Goal: Answer question/provide support: Share knowledge or assist other users

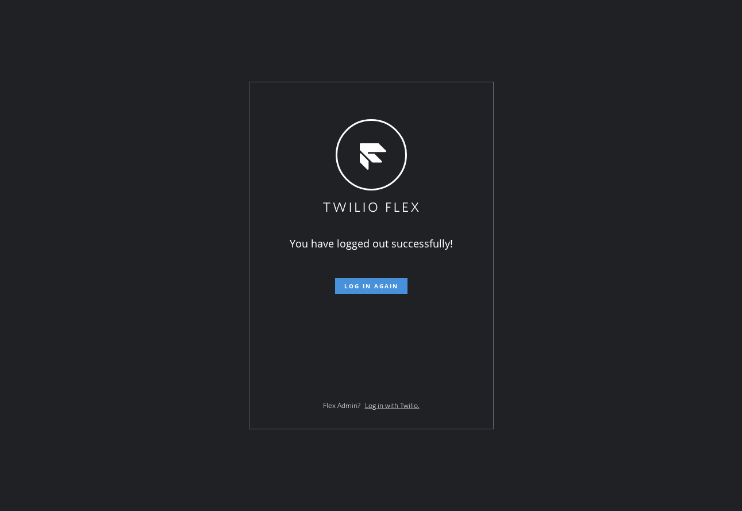
click at [338, 283] on button "Log in again" at bounding box center [371, 286] width 72 height 16
click at [336, 284] on button "Log in again" at bounding box center [371, 286] width 72 height 16
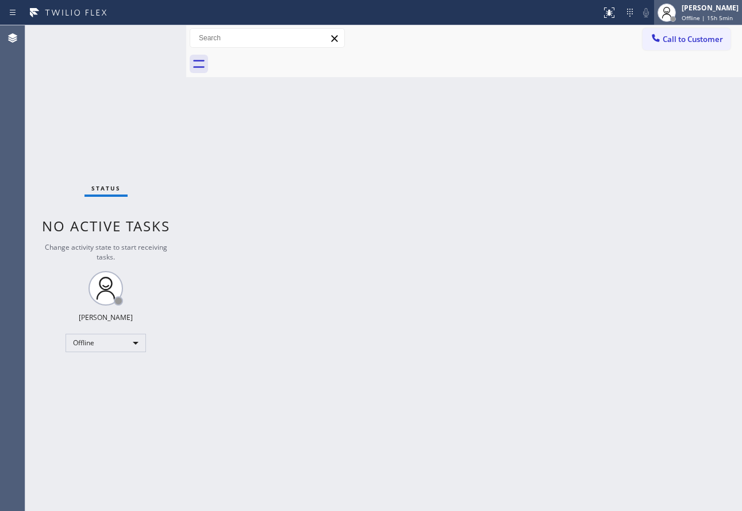
click at [703, 20] on span "Offline | 15h 5min" at bounding box center [707, 18] width 51 height 8
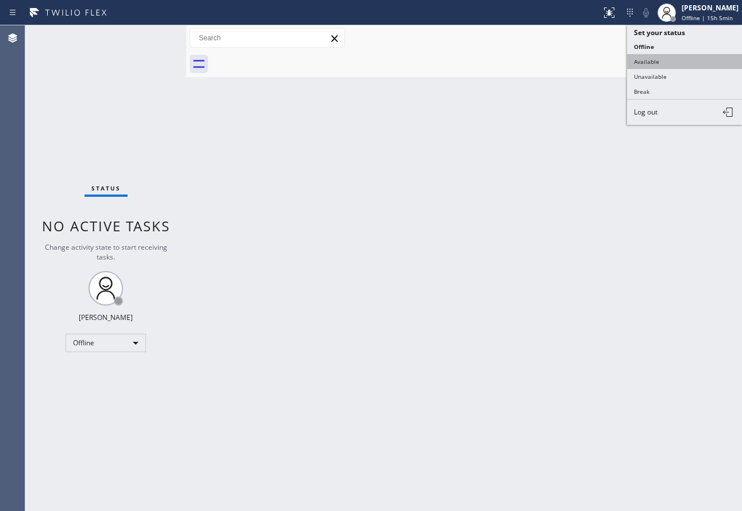
click at [654, 66] on button "Available" at bounding box center [684, 61] width 115 height 15
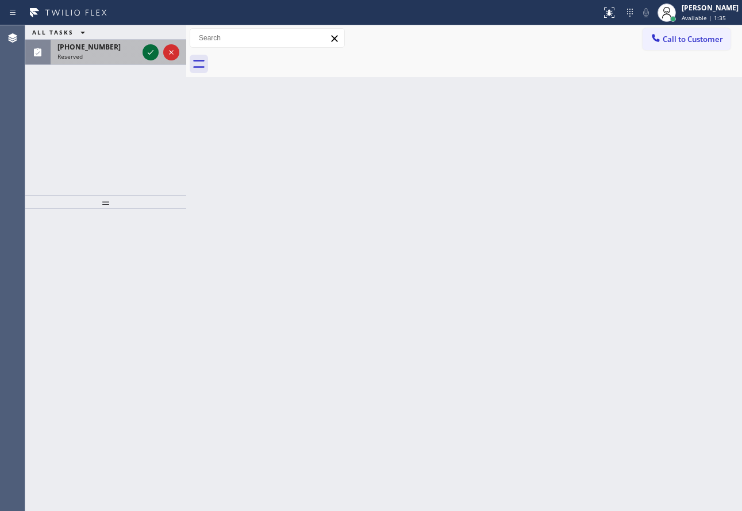
click at [150, 55] on icon at bounding box center [151, 52] width 14 height 14
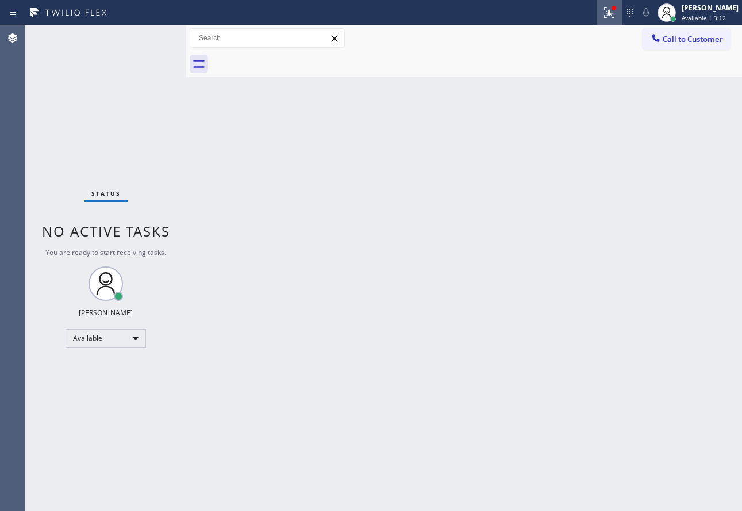
click at [616, 16] on div at bounding box center [609, 13] width 25 height 14
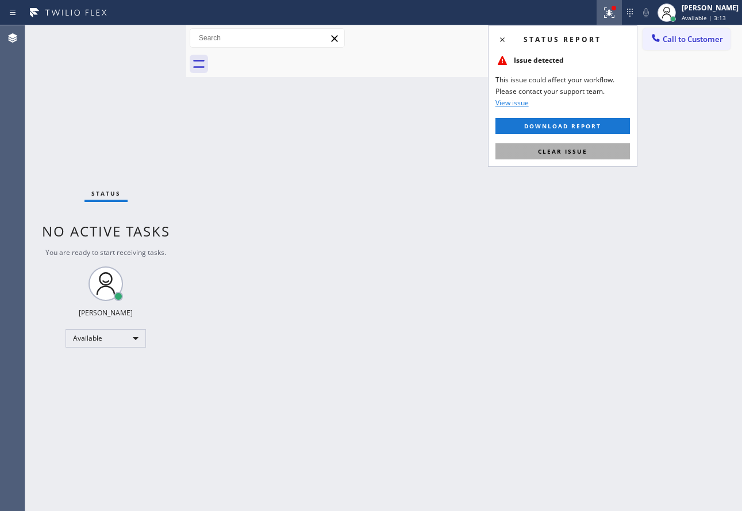
click at [567, 148] on span "Clear issue" at bounding box center [562, 151] width 49 height 8
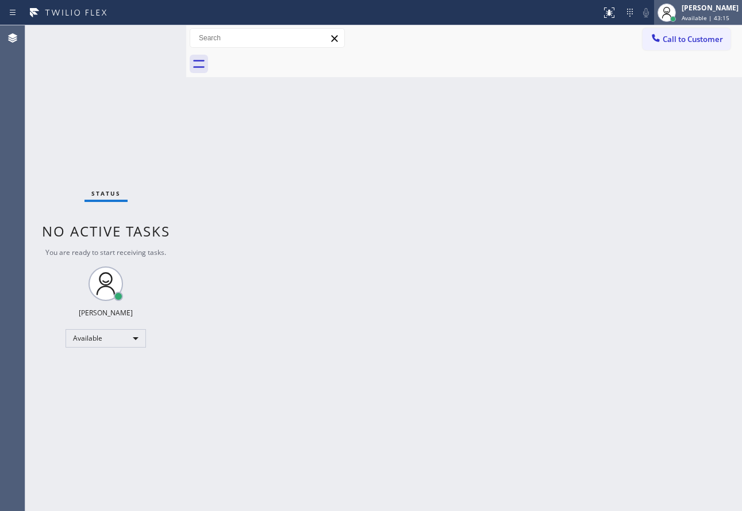
click at [712, 12] on div "[PERSON_NAME]" at bounding box center [710, 8] width 57 height 10
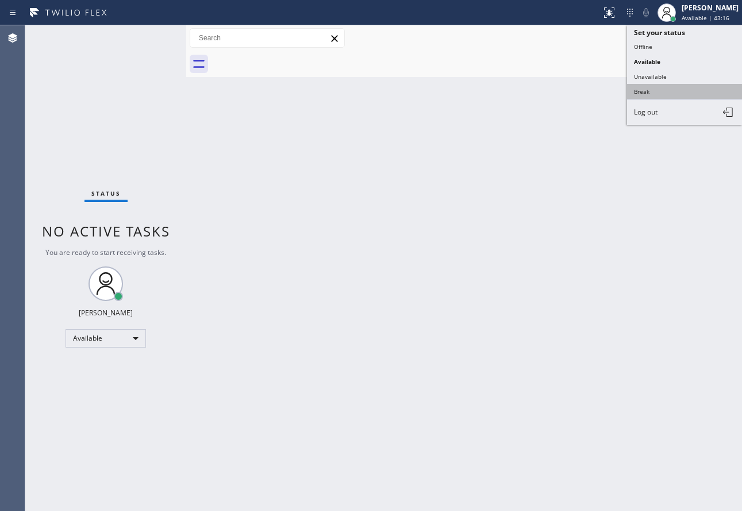
click at [658, 92] on button "Break" at bounding box center [684, 91] width 115 height 15
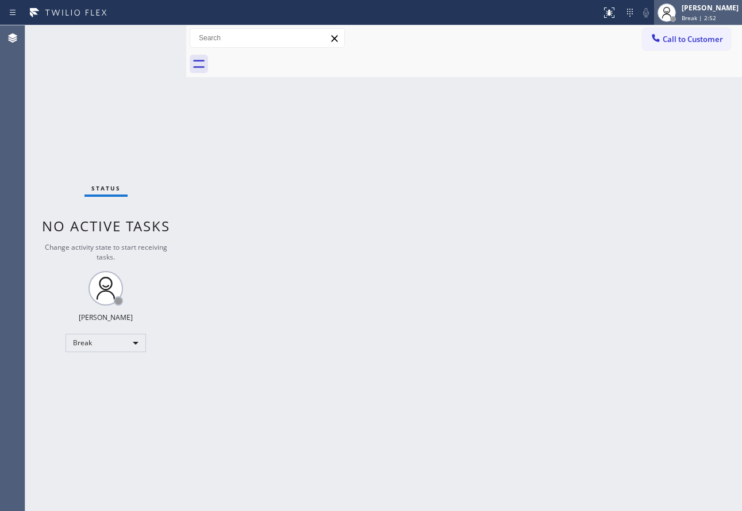
click at [714, 11] on div "[PERSON_NAME]" at bounding box center [710, 8] width 57 height 10
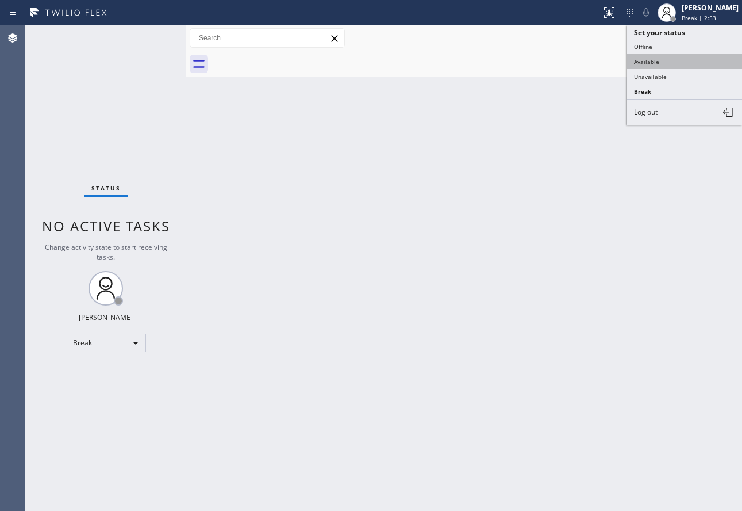
click at [664, 61] on button "Available" at bounding box center [684, 61] width 115 height 15
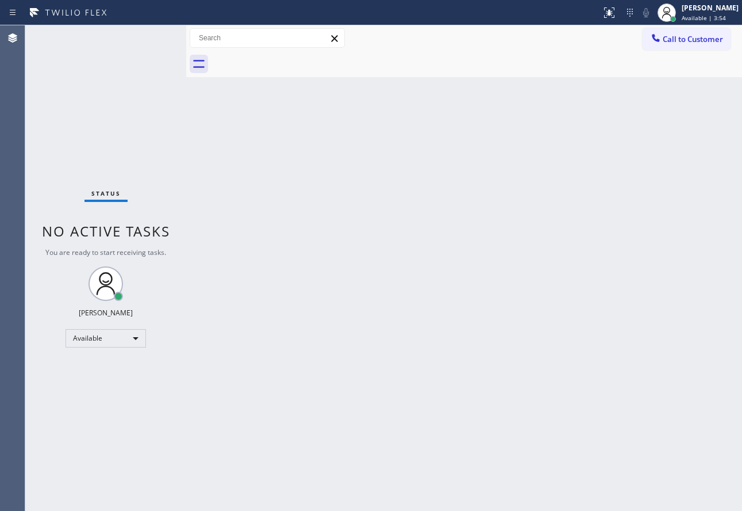
click at [352, 356] on div "Back to Dashboard Change Sender ID Customers Technicians Select a contact Outbo…" at bounding box center [464, 267] width 556 height 485
click at [147, 35] on div "Status No active tasks You are ready to start receiving tasks. [PERSON_NAME] Av…" at bounding box center [105, 267] width 161 height 485
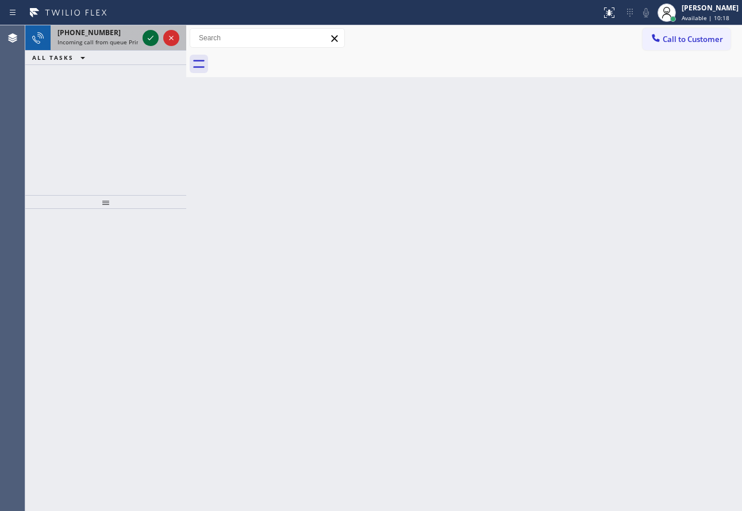
click at [148, 45] on button at bounding box center [151, 38] width 16 height 16
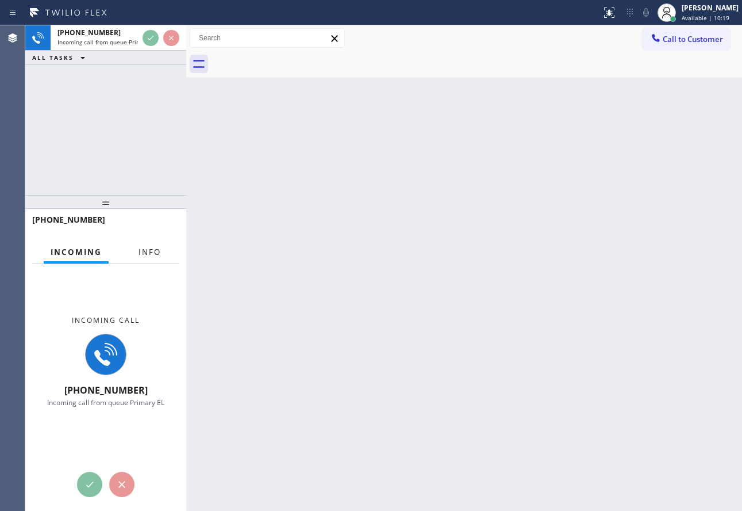
click at [162, 251] on button "Info" at bounding box center [150, 252] width 36 height 22
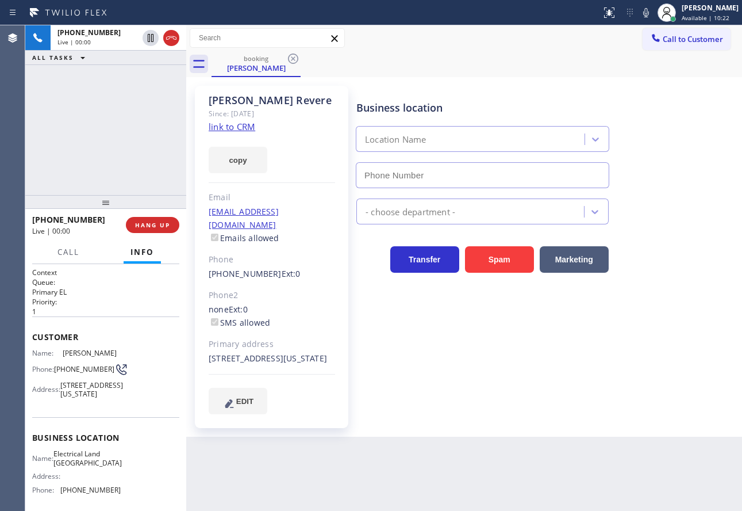
type input "[PHONE_NUMBER]"
click at [238, 127] on link "link to CRM" at bounding box center [232, 127] width 47 height 12
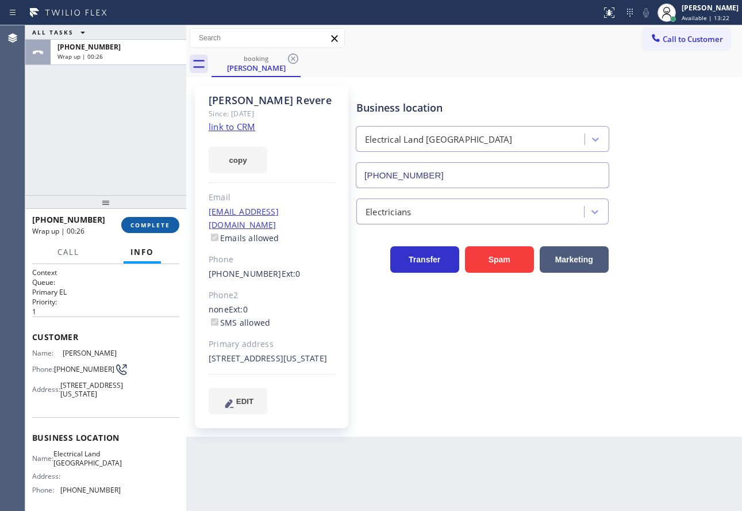
click at [155, 219] on button "COMPLETE" at bounding box center [150, 225] width 58 height 16
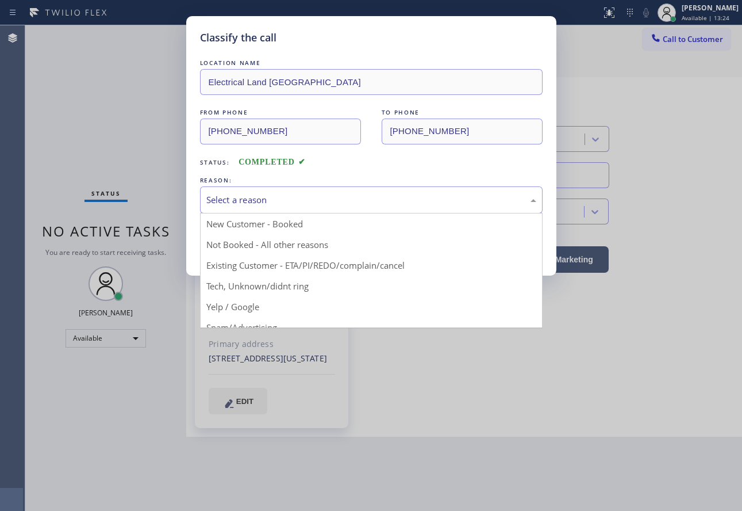
click at [295, 192] on div "Select a reason" at bounding box center [371, 199] width 343 height 27
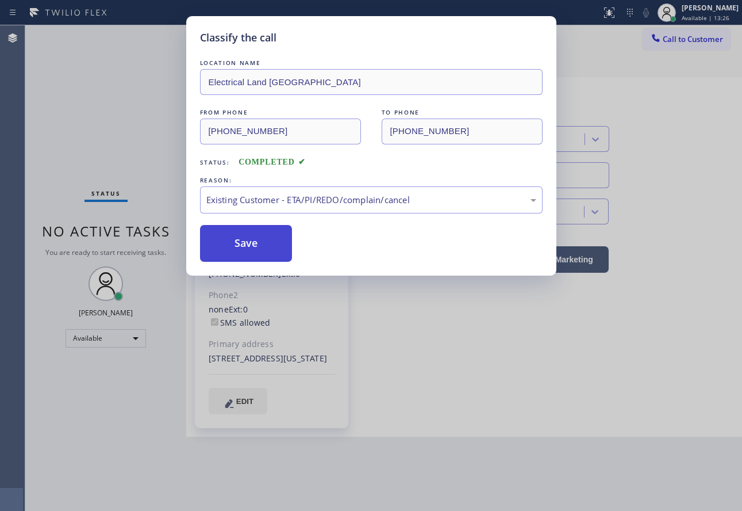
click at [235, 255] on button "Save" at bounding box center [246, 243] width 93 height 37
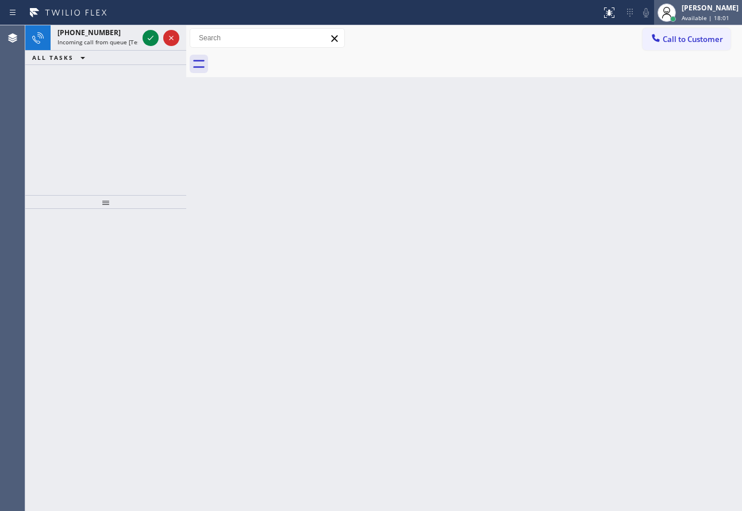
click at [713, 14] on span "Available | 18:01" at bounding box center [706, 18] width 48 height 8
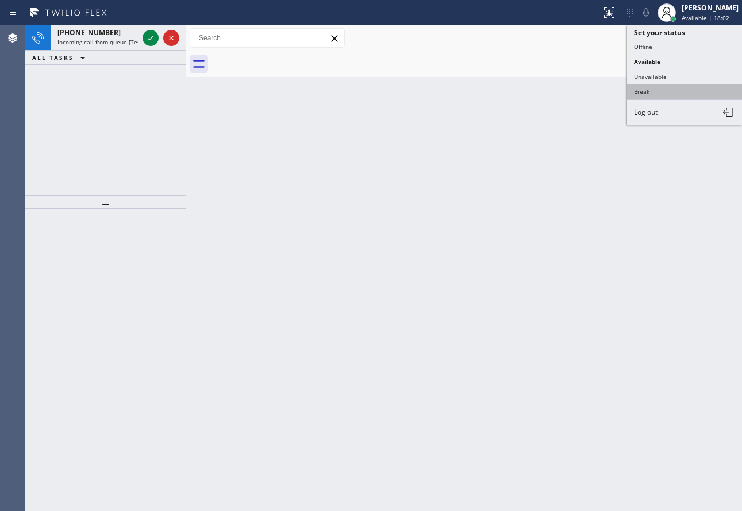
click at [646, 87] on button "Break" at bounding box center [684, 91] width 115 height 15
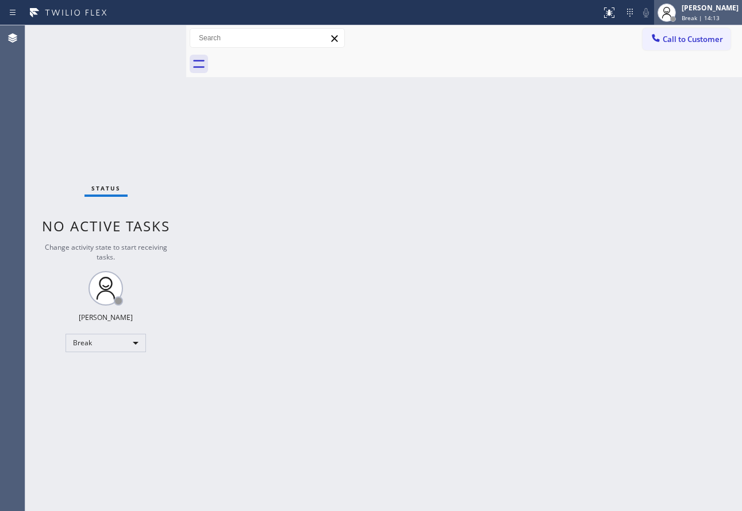
click at [720, 20] on span "Break | 14:13" at bounding box center [701, 18] width 38 height 8
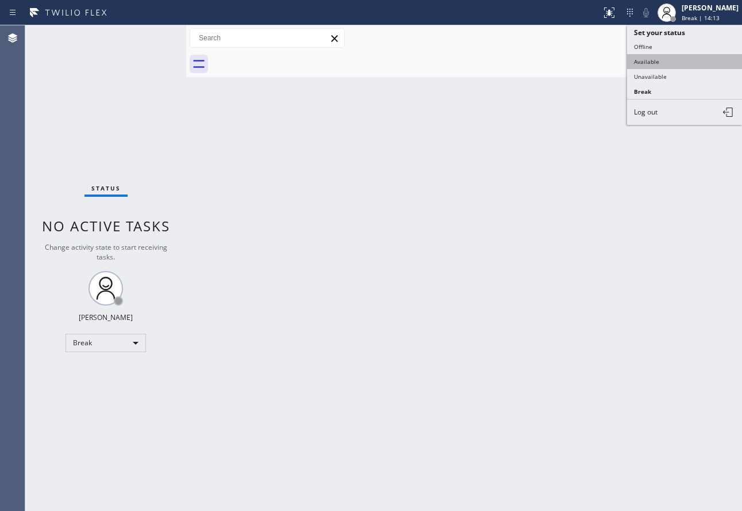
click at [669, 67] on button "Available" at bounding box center [684, 61] width 115 height 15
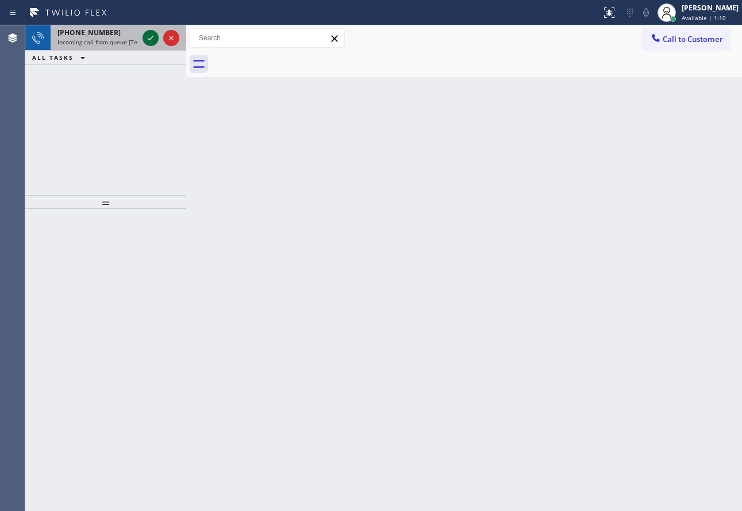
click at [151, 40] on icon at bounding box center [151, 38] width 14 height 14
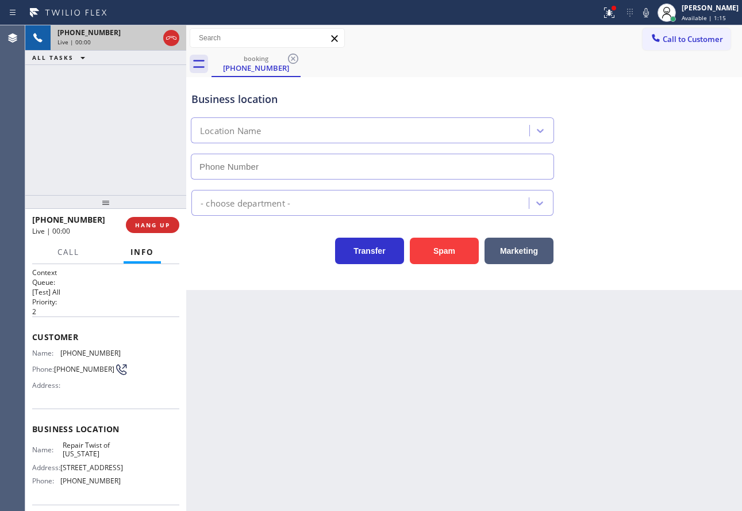
type input "[PHONE_NUMBER]"
click at [653, 13] on icon at bounding box center [646, 13] width 14 height 14
click at [653, 9] on icon at bounding box center [646, 13] width 14 height 14
click at [649, 13] on icon at bounding box center [647, 12] width 6 height 9
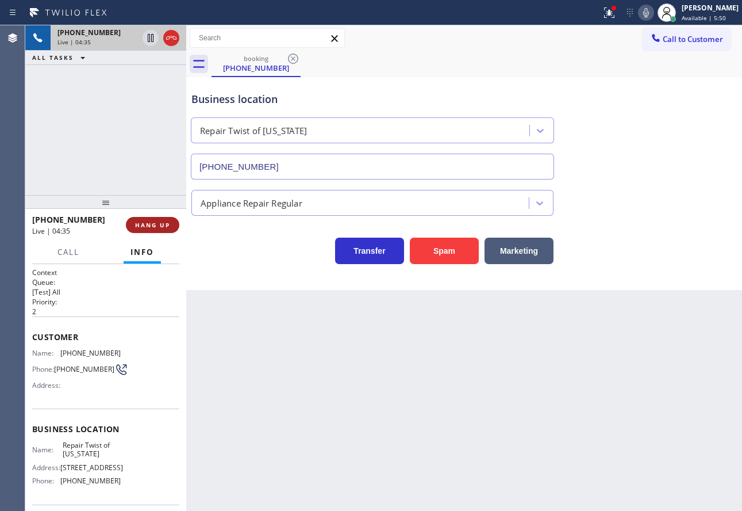
click at [158, 223] on span "HANG UP" at bounding box center [152, 225] width 35 height 8
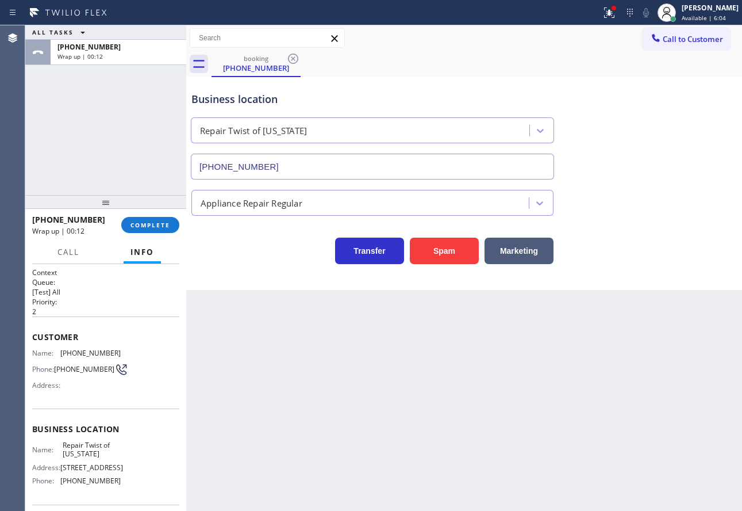
click at [80, 346] on div "Customer Name: [PHONE_NUMBER] Phone: [PHONE_NUMBER] Address:" at bounding box center [105, 362] width 147 height 92
click at [83, 353] on span "[PHONE_NUMBER]" at bounding box center [90, 352] width 60 height 9
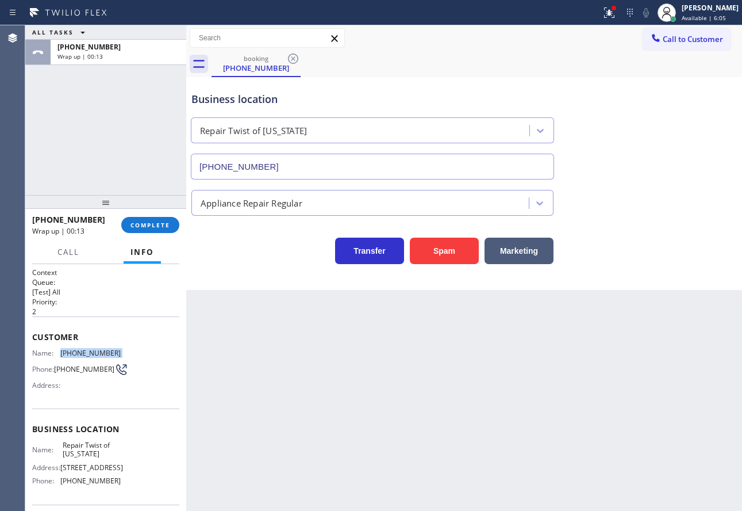
click at [83, 353] on span "[PHONE_NUMBER]" at bounding box center [90, 352] width 60 height 9
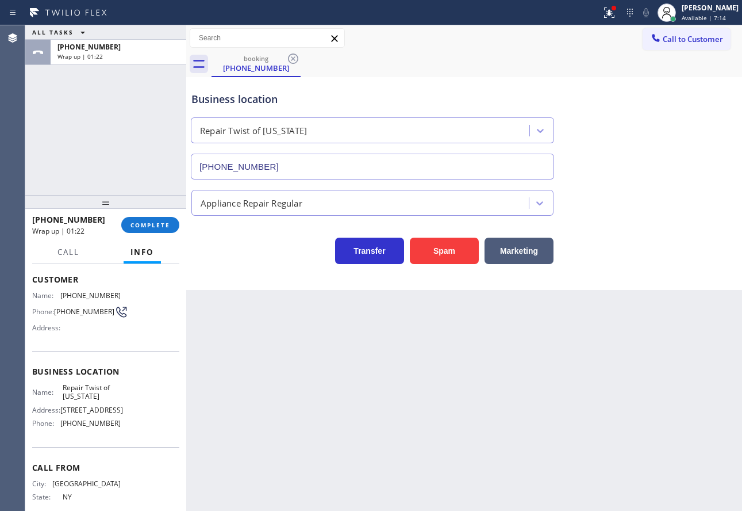
click at [91, 427] on span "[PHONE_NUMBER]" at bounding box center [90, 423] width 60 height 9
copy span "[PHONE_NUMBER]"
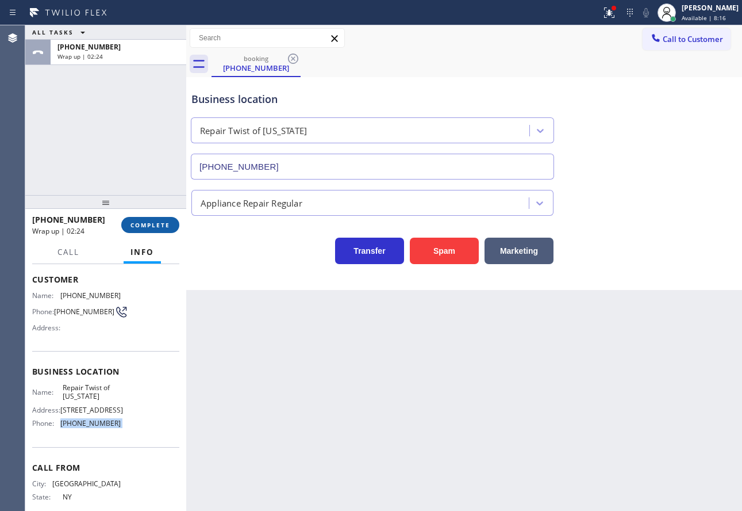
click at [154, 226] on span "COMPLETE" at bounding box center [151, 225] width 40 height 8
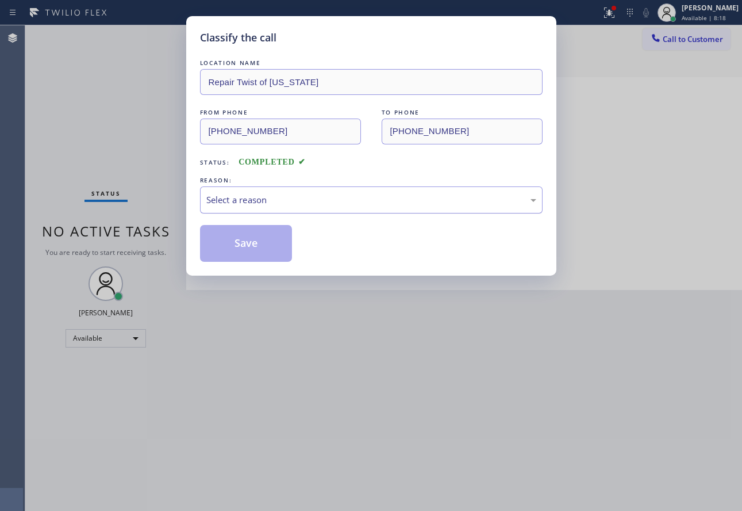
click at [291, 199] on div "Select a reason" at bounding box center [371, 199] width 330 height 13
click at [252, 245] on button "Save" at bounding box center [246, 243] width 93 height 37
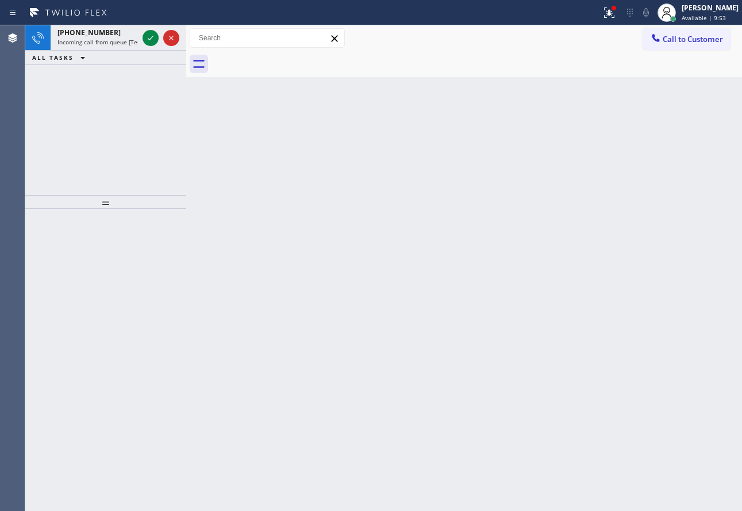
drag, startPoint x: 89, startPoint y: 24, endPoint x: 155, endPoint y: 70, distance: 80.4
click at [89, 24] on div "Status report Issues detected These issues could affect your workflow. Please c…" at bounding box center [371, 12] width 742 height 25
click at [143, 37] on div at bounding box center [151, 38] width 16 height 14
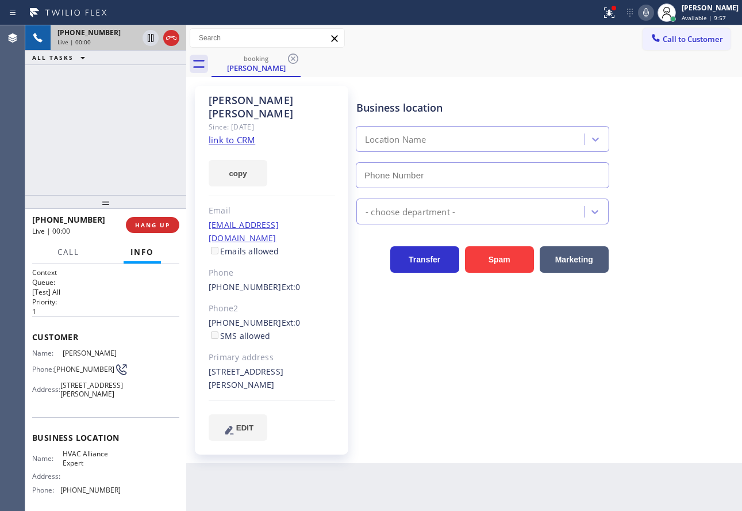
type input "[PHONE_NUMBER]"
click at [233, 134] on link "link to CRM" at bounding box center [232, 140] width 47 height 12
click at [653, 13] on icon at bounding box center [646, 13] width 14 height 14
click at [652, 12] on icon at bounding box center [646, 13] width 14 height 14
click at [649, 10] on icon at bounding box center [647, 12] width 6 height 9
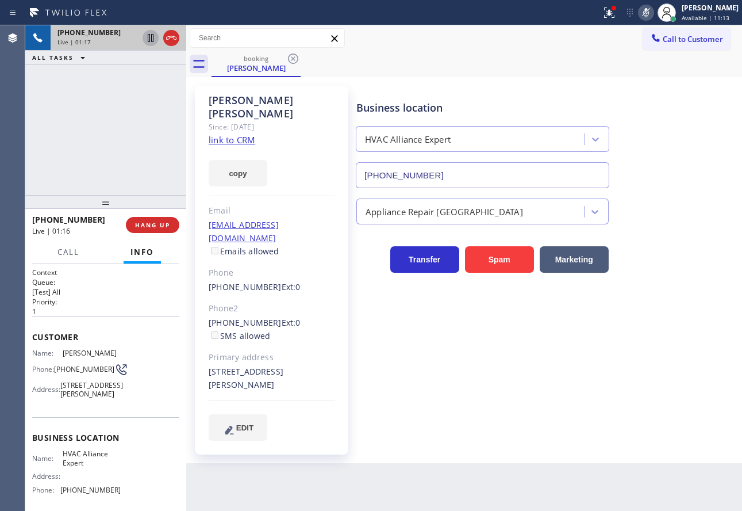
click at [148, 40] on icon at bounding box center [151, 38] width 6 height 8
click at [653, 13] on icon at bounding box center [646, 13] width 14 height 14
click at [150, 35] on icon at bounding box center [151, 38] width 8 height 8
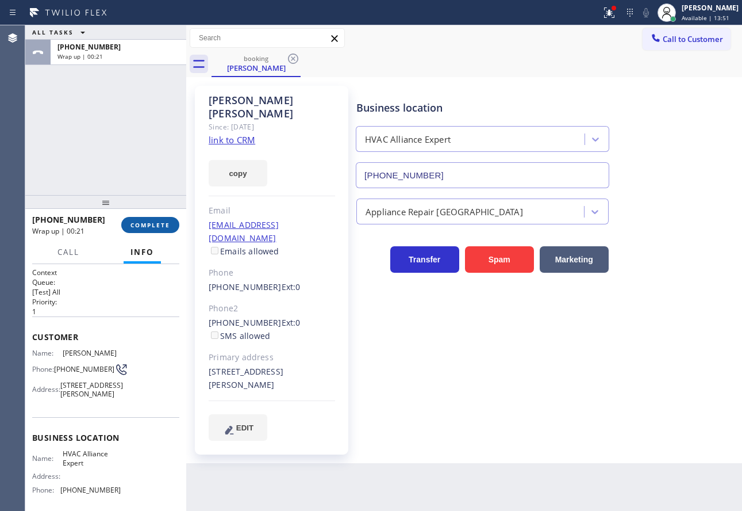
click at [140, 223] on span "COMPLETE" at bounding box center [151, 225] width 40 height 8
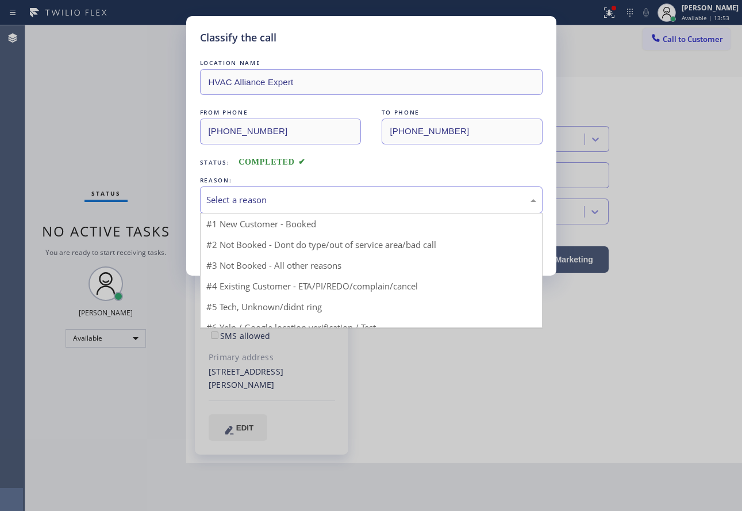
click at [339, 197] on div "Select a reason" at bounding box center [371, 199] width 330 height 13
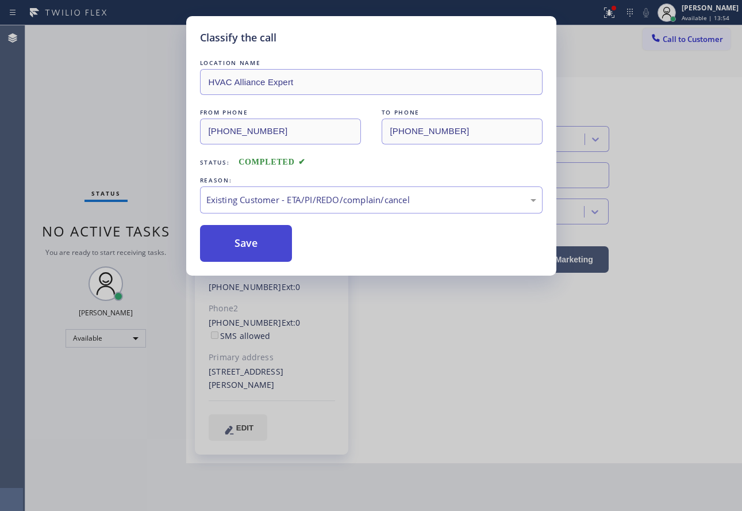
click at [265, 242] on button "Save" at bounding box center [246, 243] width 93 height 37
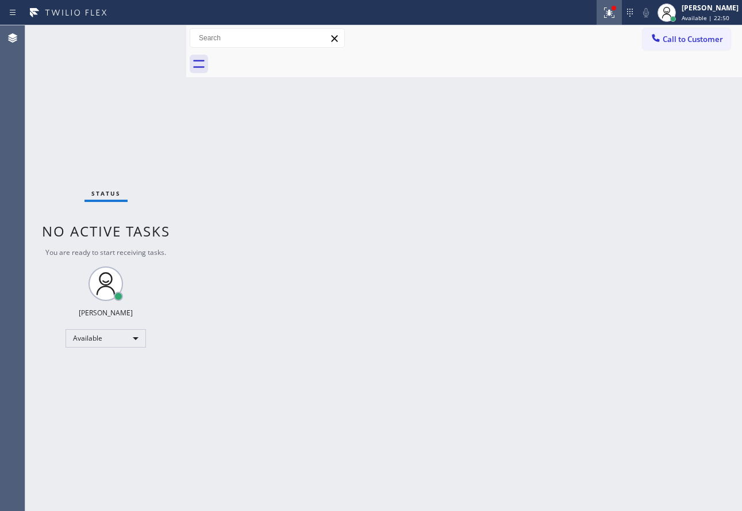
click at [616, 13] on icon at bounding box center [610, 13] width 14 height 14
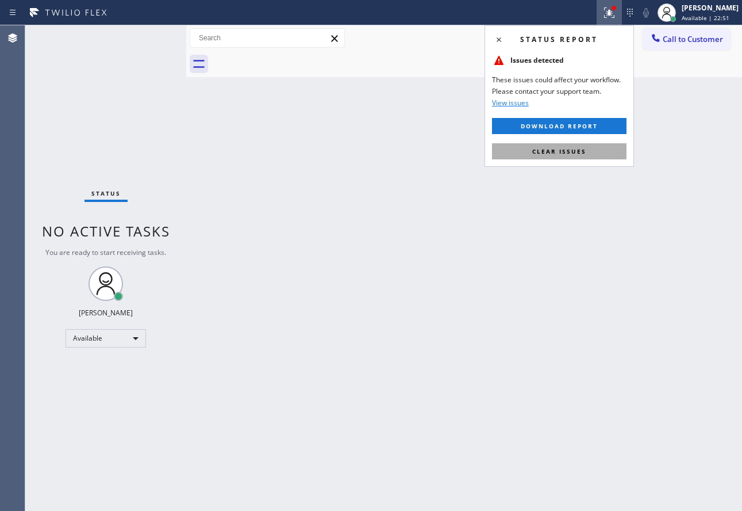
click at [573, 150] on span "Clear issues" at bounding box center [560, 151] width 54 height 8
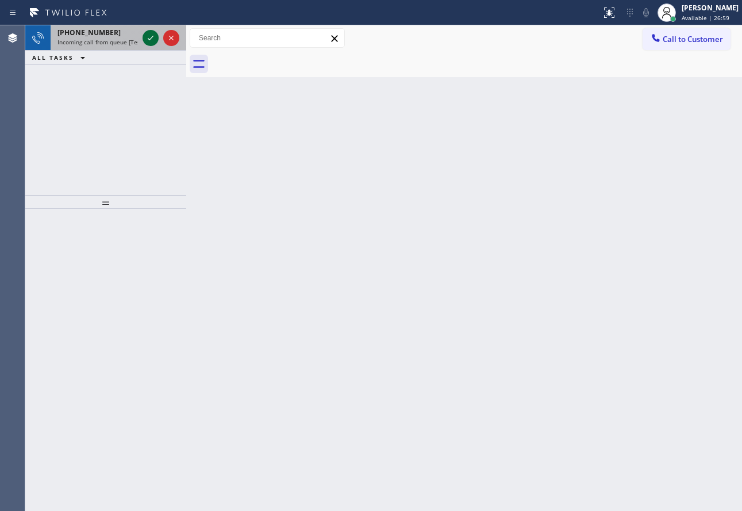
click at [148, 37] on icon at bounding box center [151, 38] width 14 height 14
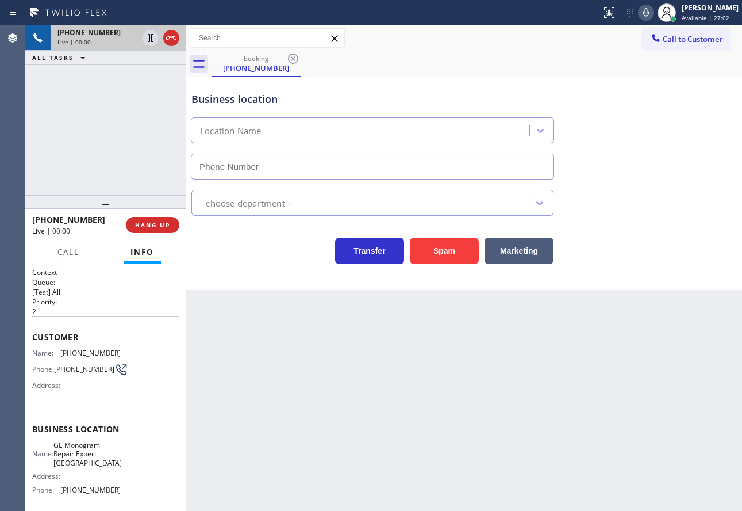
type input "[PHONE_NUMBER]"
click at [101, 493] on span "[PHONE_NUMBER]" at bounding box center [90, 489] width 60 height 9
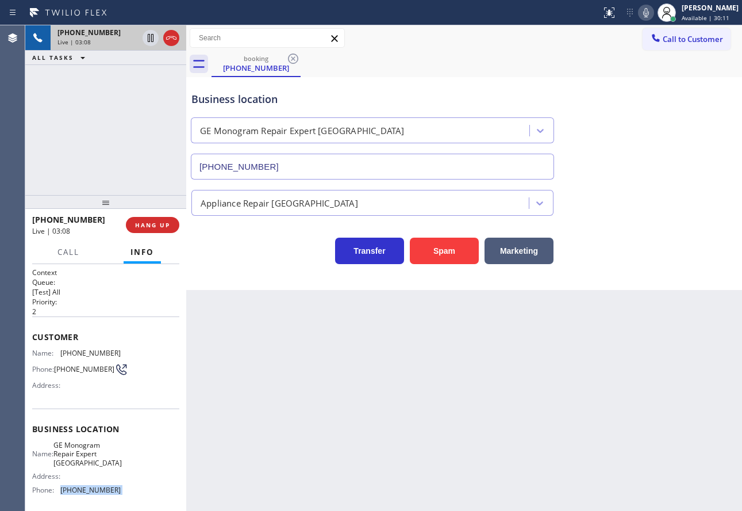
click at [101, 493] on span "[PHONE_NUMBER]" at bounding box center [90, 489] width 60 height 9
copy span "[PHONE_NUMBER]"
click at [86, 350] on span "[PHONE_NUMBER]" at bounding box center [90, 352] width 60 height 9
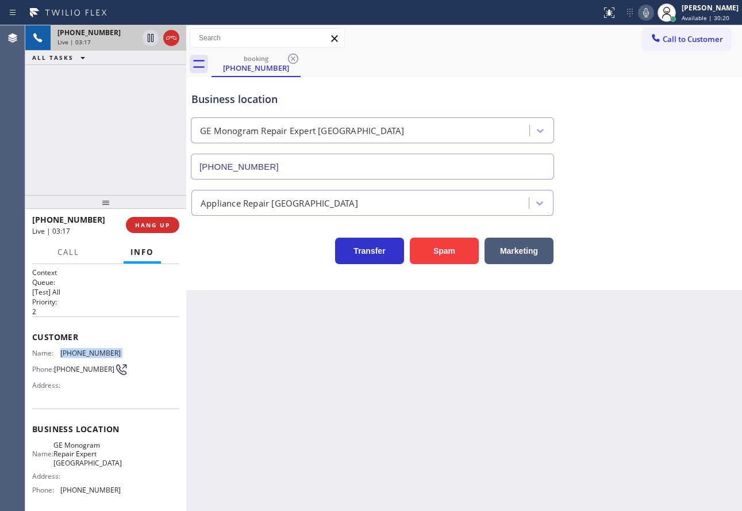
copy span "[PHONE_NUMBER]"
click at [97, 493] on span "[PHONE_NUMBER]" at bounding box center [90, 489] width 60 height 9
copy span "[PHONE_NUMBER]"
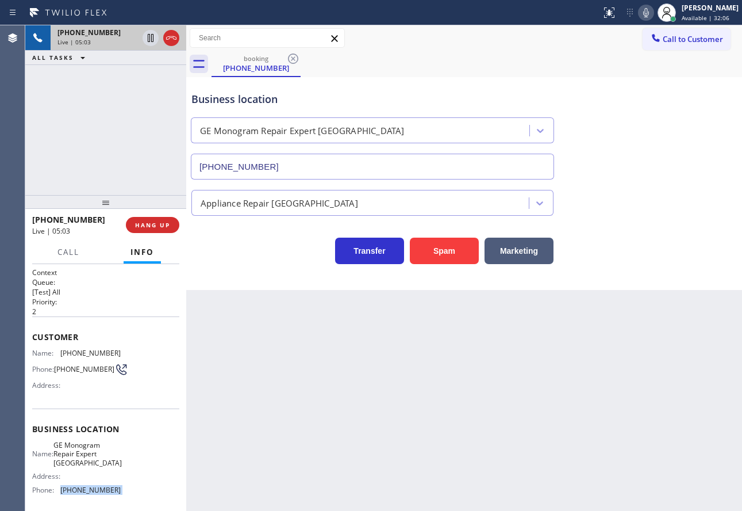
click at [653, 13] on icon at bounding box center [646, 13] width 14 height 14
click at [653, 12] on icon at bounding box center [646, 13] width 14 height 14
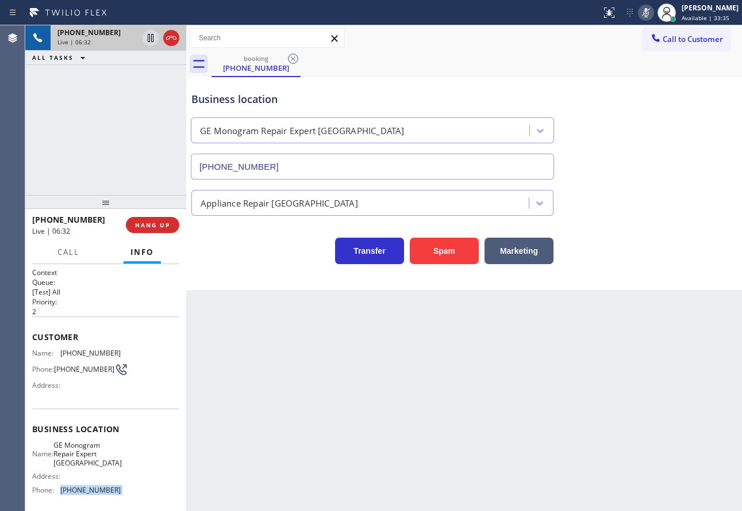
click at [653, 12] on icon at bounding box center [646, 13] width 14 height 14
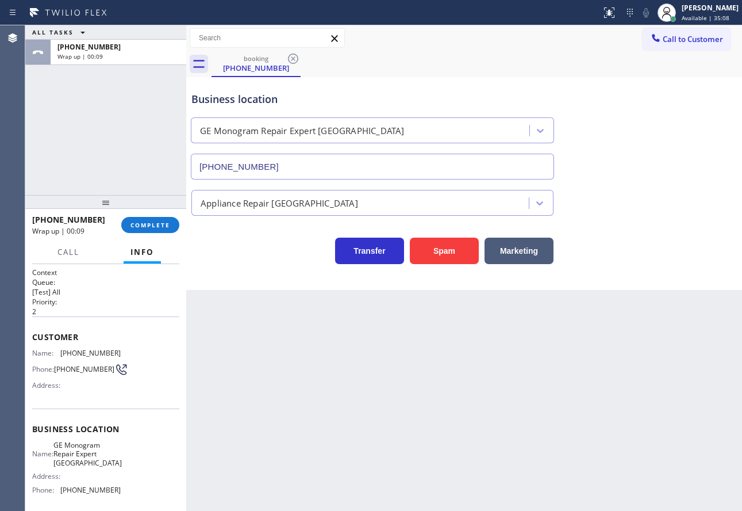
click at [71, 453] on span "GE Monogram Repair Expert [GEOGRAPHIC_DATA]" at bounding box center [87, 454] width 68 height 26
copy span "GE Monogram Repair Expert [GEOGRAPHIC_DATA]"
click at [157, 224] on span "COMPLETE" at bounding box center [151, 225] width 40 height 8
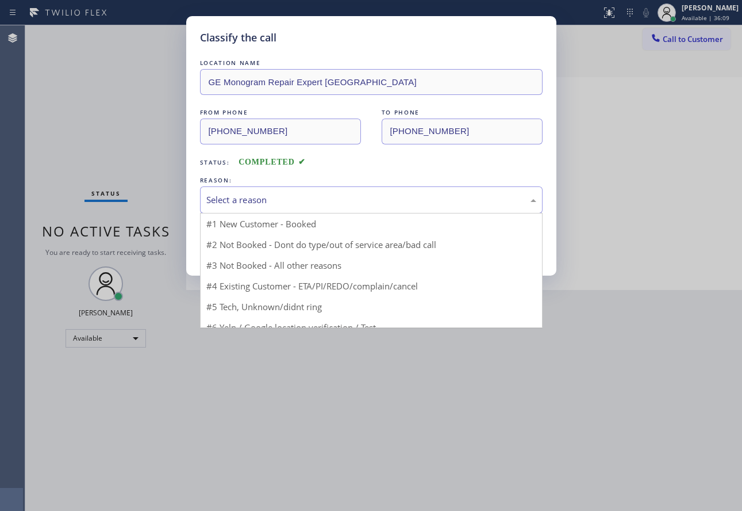
click at [254, 198] on div "Select a reason" at bounding box center [371, 199] width 330 height 13
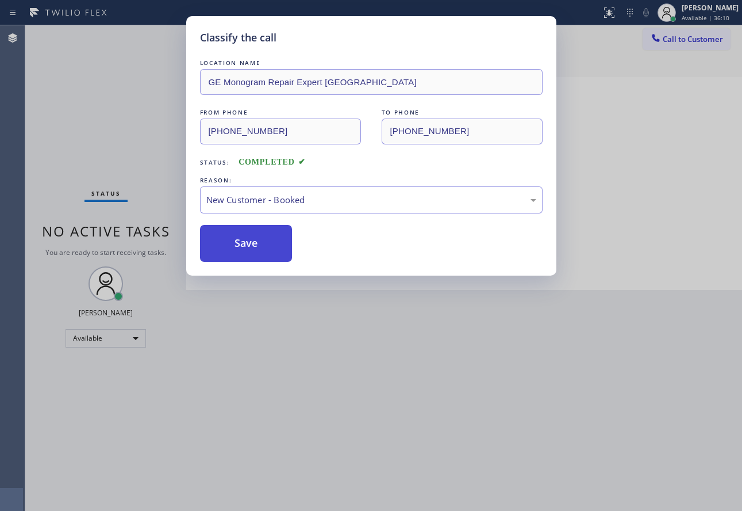
click at [243, 243] on button "Save" at bounding box center [246, 243] width 93 height 37
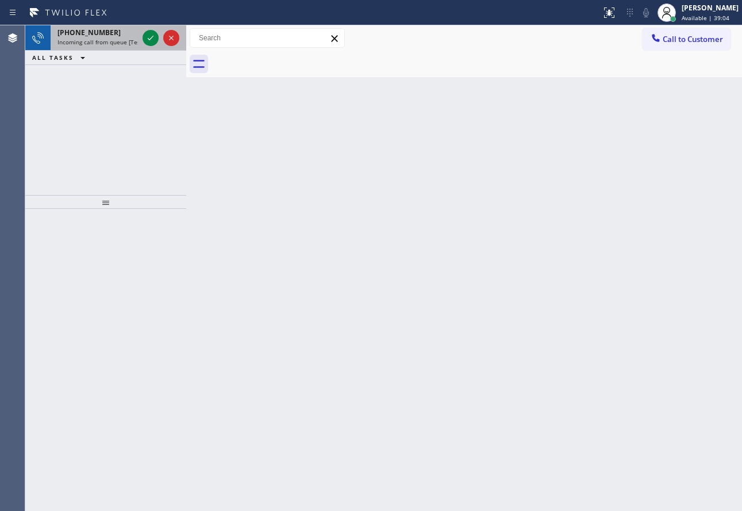
click at [120, 43] on span "Incoming call from queue [Test] All" at bounding box center [105, 42] width 95 height 8
click at [150, 39] on icon at bounding box center [151, 38] width 14 height 14
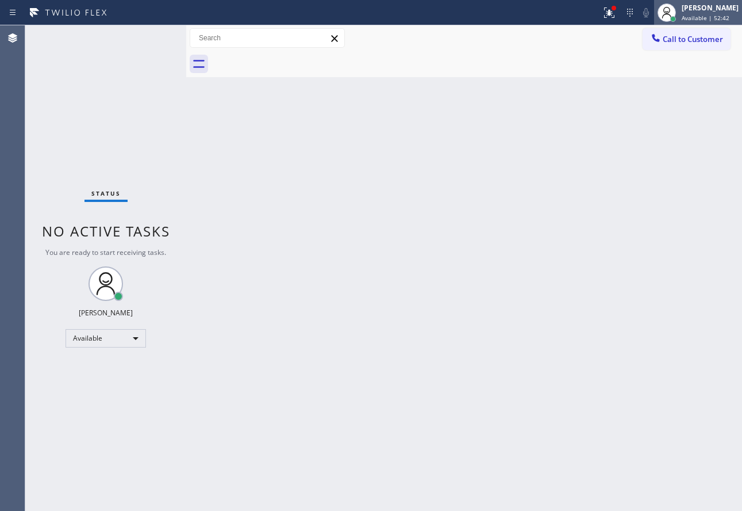
click at [718, 9] on div "[PERSON_NAME]" at bounding box center [710, 8] width 57 height 10
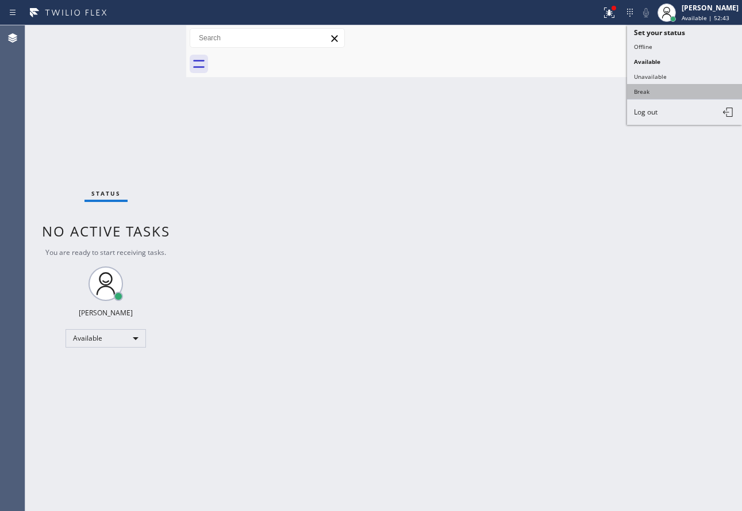
click at [657, 88] on button "Break" at bounding box center [684, 91] width 115 height 15
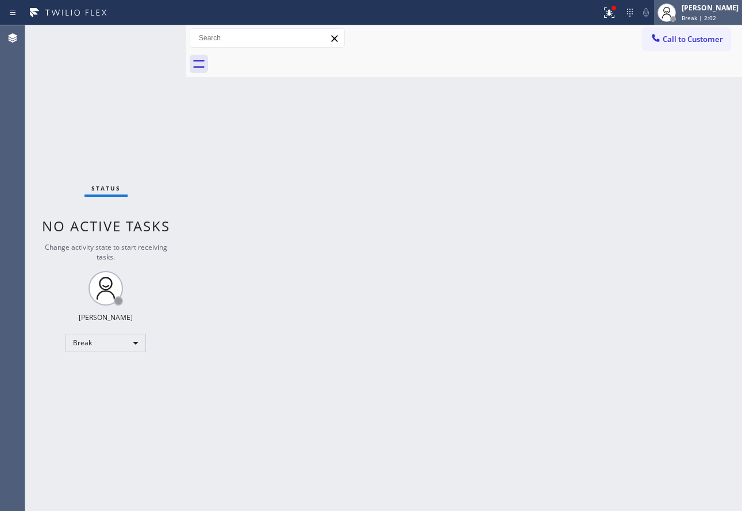
drag, startPoint x: 724, startPoint y: 12, endPoint x: 704, endPoint y: 22, distance: 22.6
click at [723, 12] on div "[PERSON_NAME]" at bounding box center [710, 8] width 57 height 10
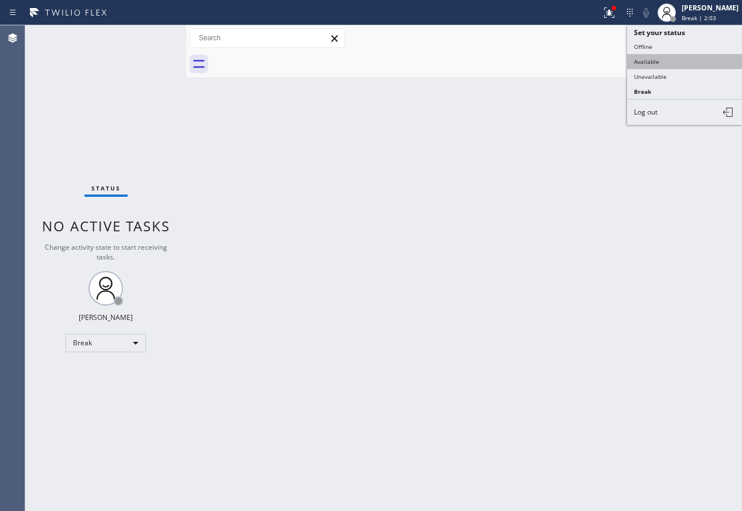
click at [650, 62] on button "Available" at bounding box center [684, 61] width 115 height 15
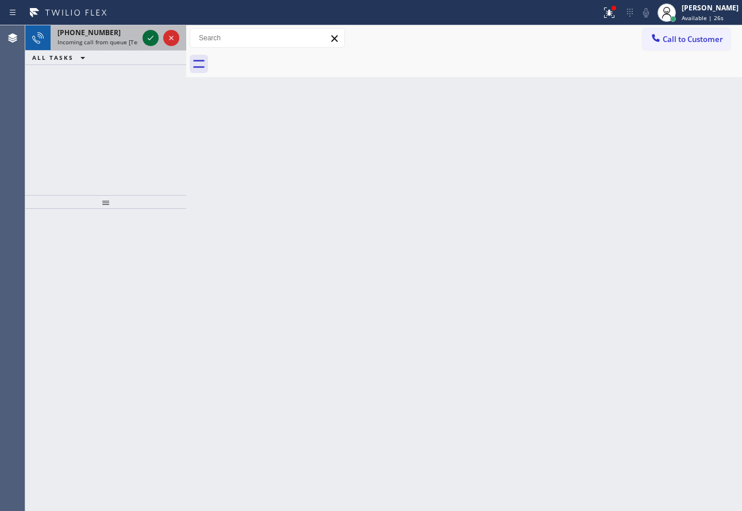
click at [158, 41] on div at bounding box center [151, 38] width 16 height 14
click at [155, 38] on icon at bounding box center [151, 38] width 14 height 14
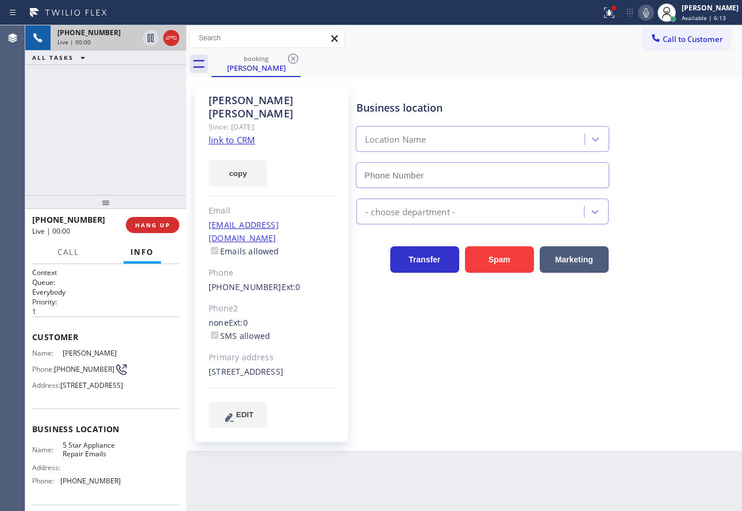
type input "[PHONE_NUMBER]"
click at [242, 136] on link "link to CRM" at bounding box center [232, 140] width 47 height 12
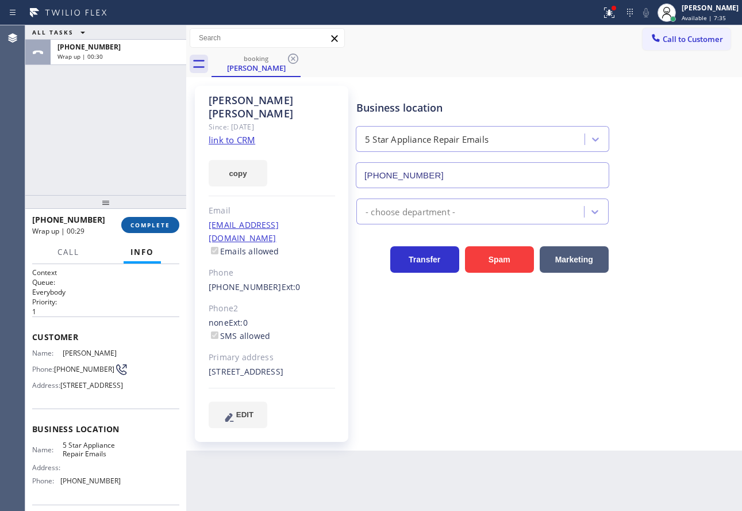
click at [167, 228] on span "COMPLETE" at bounding box center [151, 225] width 40 height 8
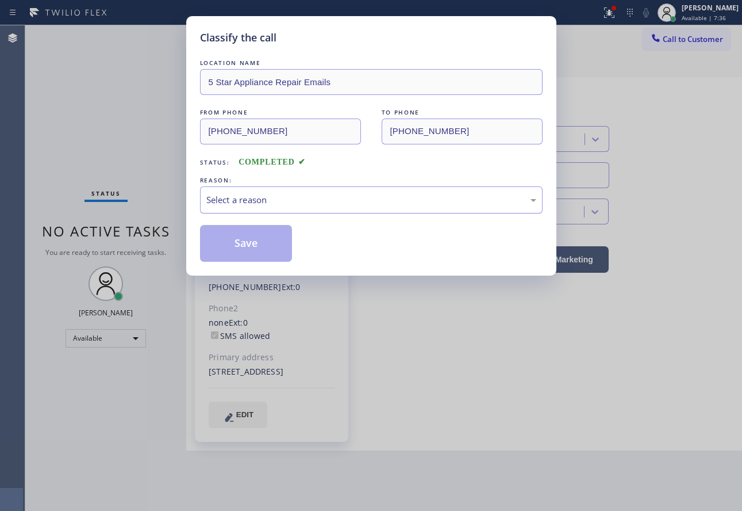
click at [307, 202] on div "Select a reason" at bounding box center [371, 199] width 330 height 13
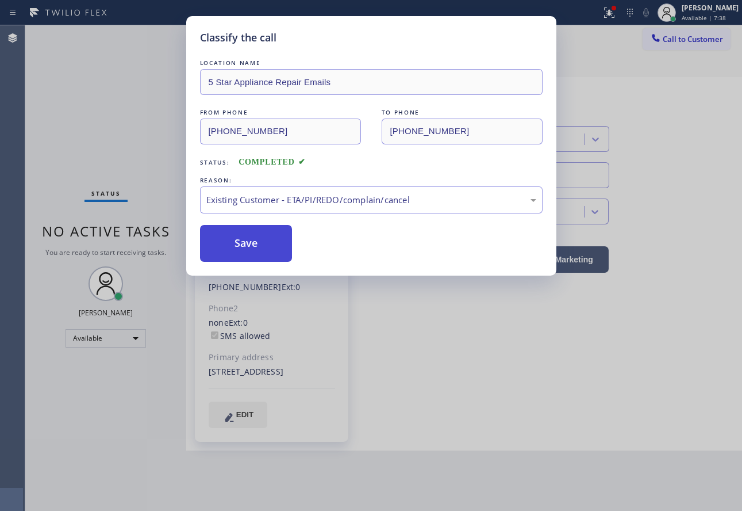
click at [247, 231] on button "Save" at bounding box center [246, 243] width 93 height 37
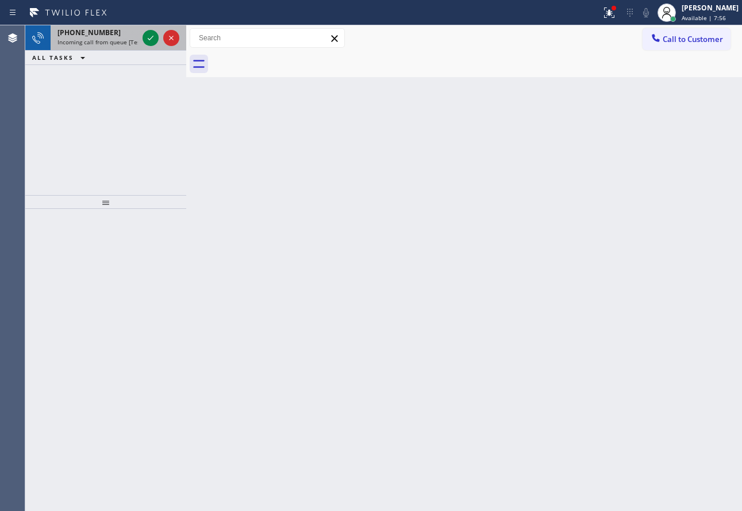
click at [91, 38] on span "Incoming call from queue [Test] All" at bounding box center [105, 42] width 95 height 8
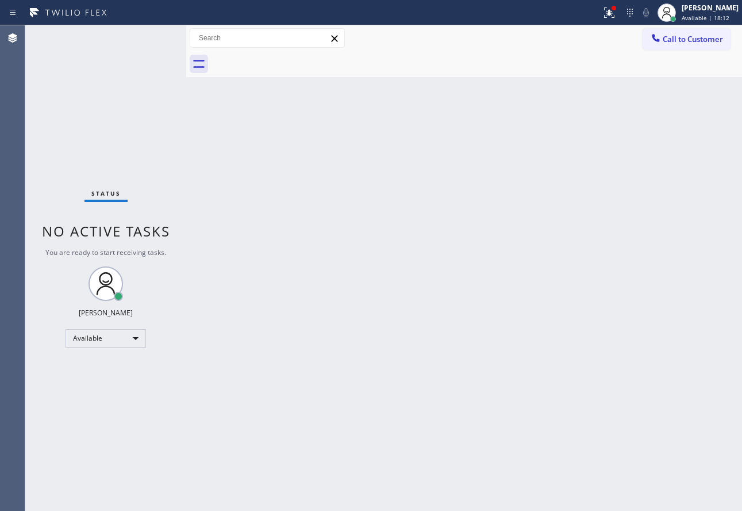
click at [263, 208] on div "Back to Dashboard Change Sender ID Customers Technicians Select a contact Outbo…" at bounding box center [464, 267] width 556 height 485
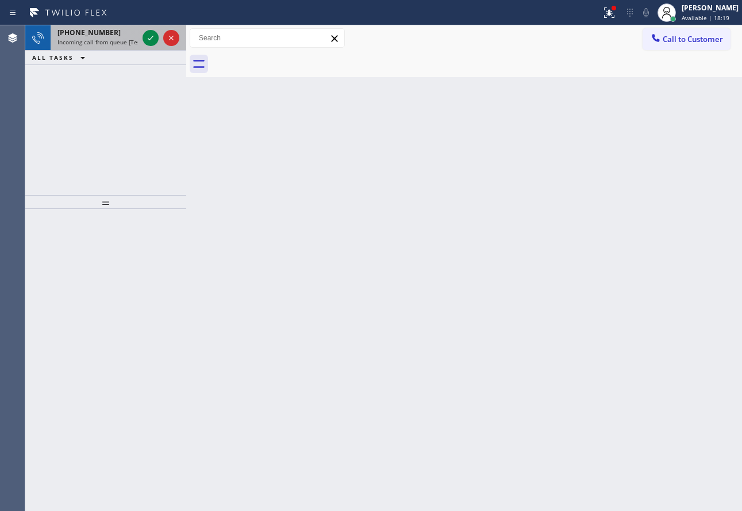
click at [115, 33] on div "[PHONE_NUMBER]" at bounding box center [98, 33] width 81 height 10
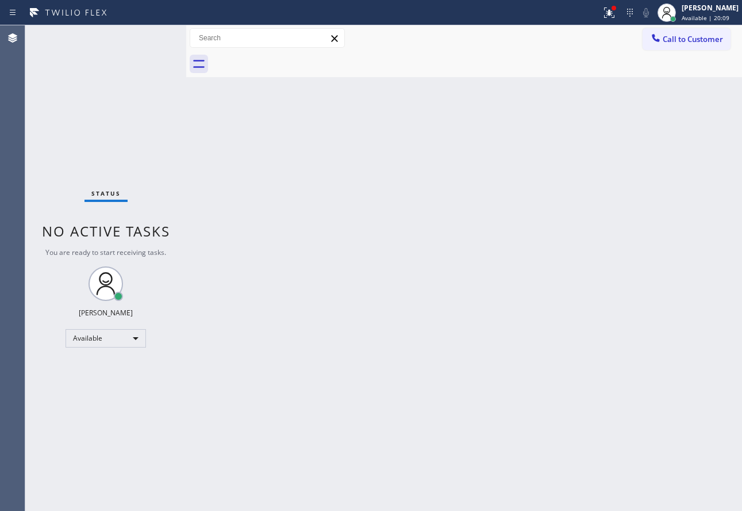
click at [564, 182] on div "Back to Dashboard Change Sender ID Customers Technicians Select a contact Outbo…" at bounding box center [464, 267] width 556 height 485
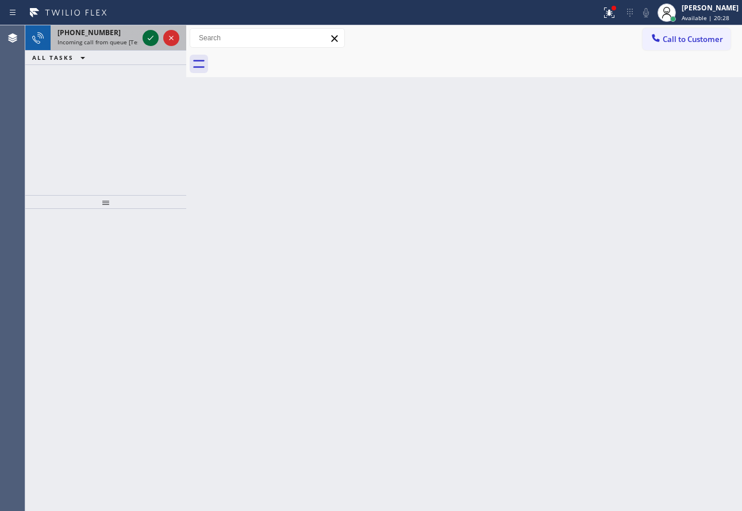
click at [147, 37] on icon at bounding box center [151, 38] width 14 height 14
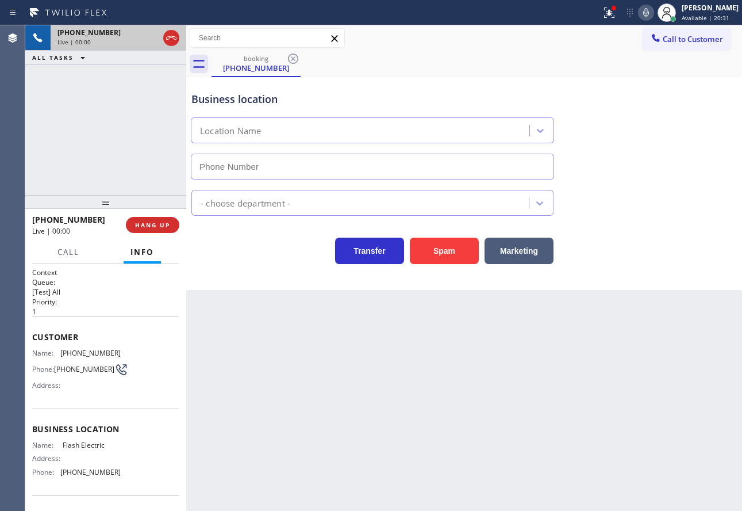
type input "[PHONE_NUMBER]"
click at [649, 12] on icon at bounding box center [647, 12] width 6 height 9
click at [149, 41] on icon at bounding box center [151, 38] width 14 height 14
click at [98, 476] on span "[PHONE_NUMBER]" at bounding box center [90, 472] width 60 height 9
click at [89, 356] on span "[PHONE_NUMBER]" at bounding box center [90, 352] width 60 height 9
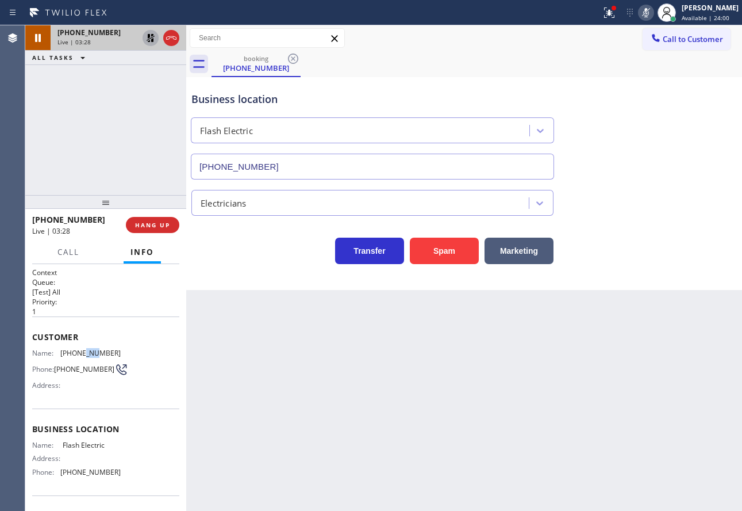
click at [89, 356] on span "[PHONE_NUMBER]" at bounding box center [90, 352] width 60 height 9
copy span "[PHONE_NUMBER]"
click at [650, 13] on rect at bounding box center [646, 11] width 8 height 8
click at [154, 41] on icon at bounding box center [151, 38] width 14 height 14
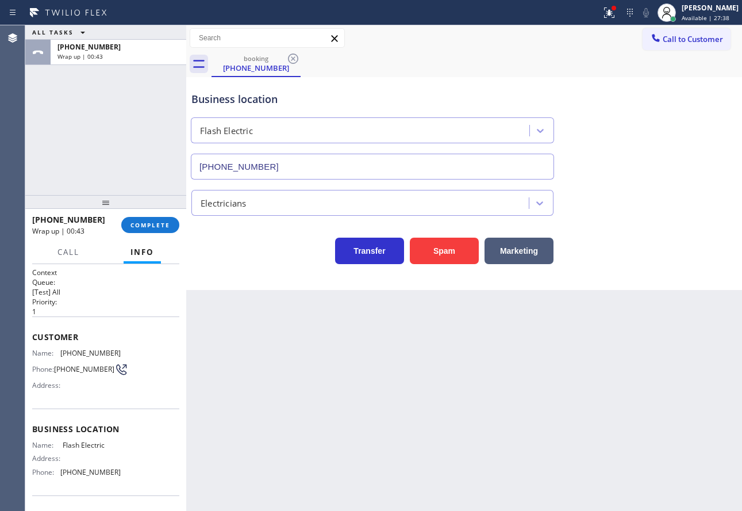
click at [89, 474] on span "[PHONE_NUMBER]" at bounding box center [90, 472] width 60 height 9
copy span "[PHONE_NUMBER]"
click at [162, 221] on span "COMPLETE" at bounding box center [151, 225] width 40 height 8
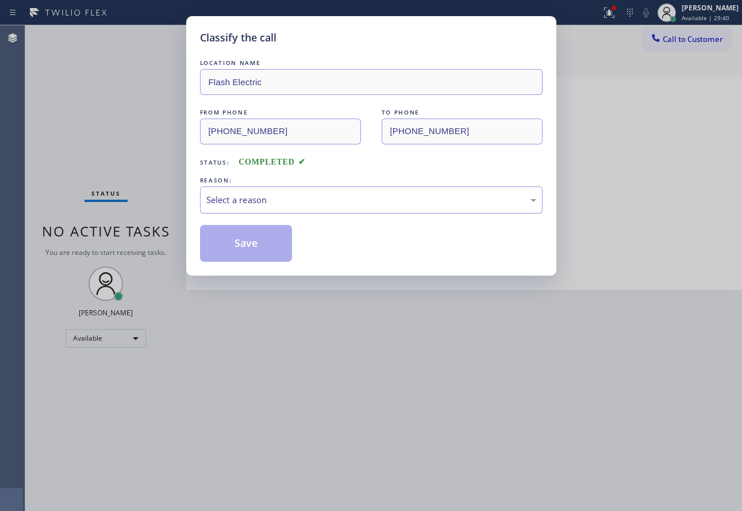
click at [252, 200] on div "Select a reason" at bounding box center [371, 199] width 330 height 13
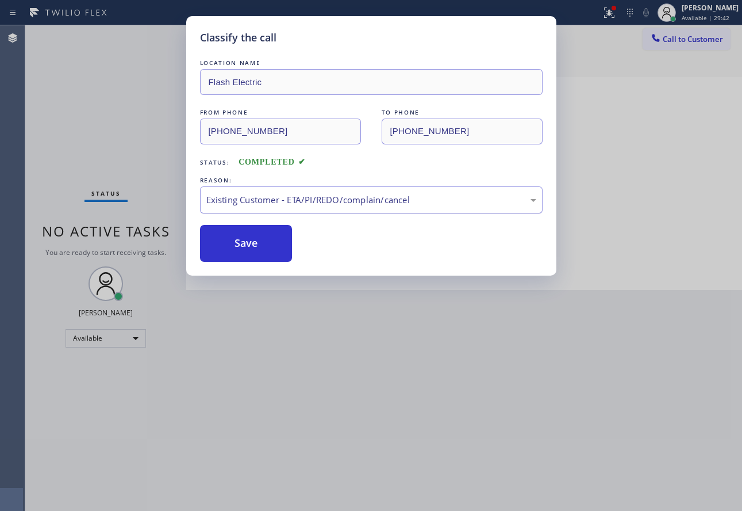
click at [246, 202] on div "Existing Customer - ETA/PI/REDO/complain/cancel" at bounding box center [371, 199] width 330 height 13
click at [236, 241] on button "Save" at bounding box center [246, 243] width 93 height 37
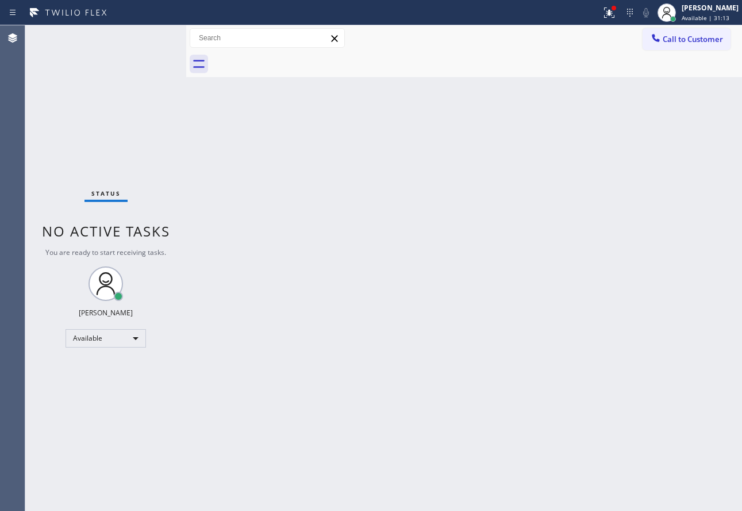
click at [639, 319] on div "Back to Dashboard Change Sender ID Customers Technicians Select a contact Outbo…" at bounding box center [464, 267] width 556 height 485
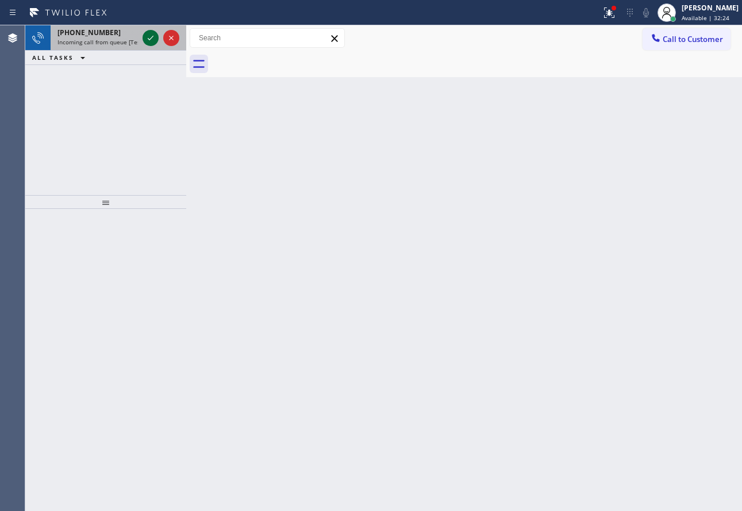
click at [149, 42] on icon at bounding box center [151, 38] width 14 height 14
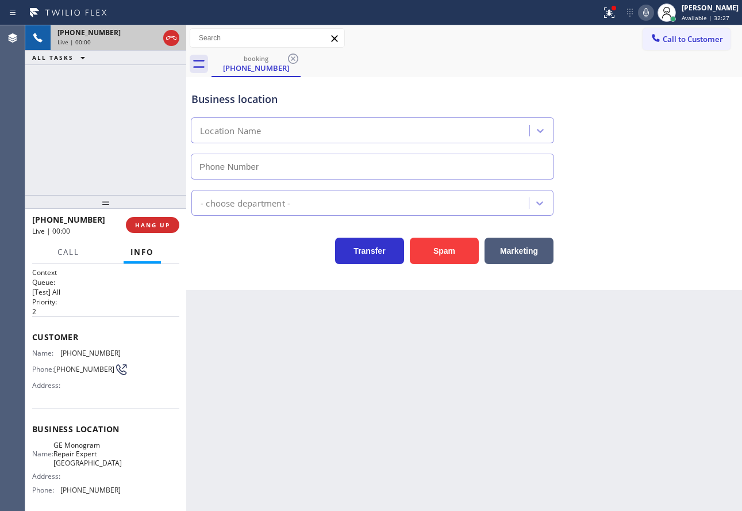
type input "[PHONE_NUMBER]"
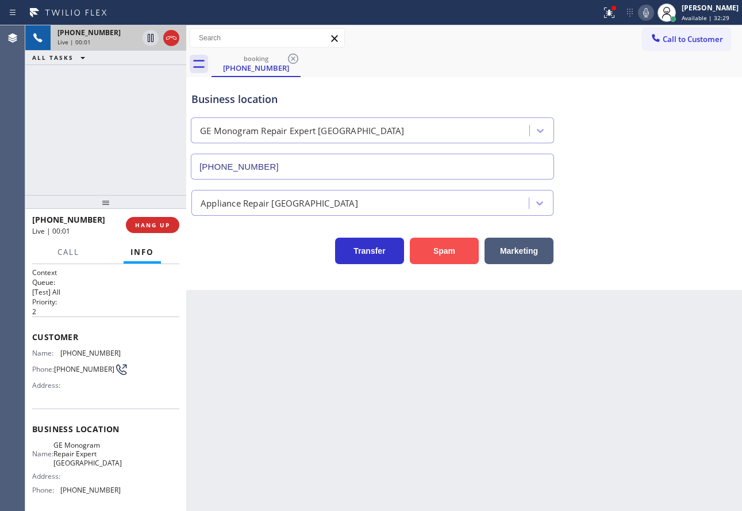
click at [443, 248] on button "Spam" at bounding box center [444, 251] width 69 height 26
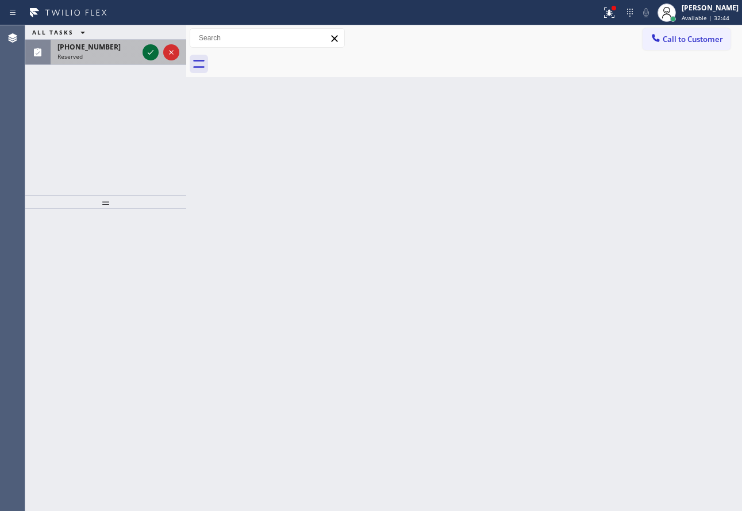
click at [150, 56] on icon at bounding box center [151, 52] width 14 height 14
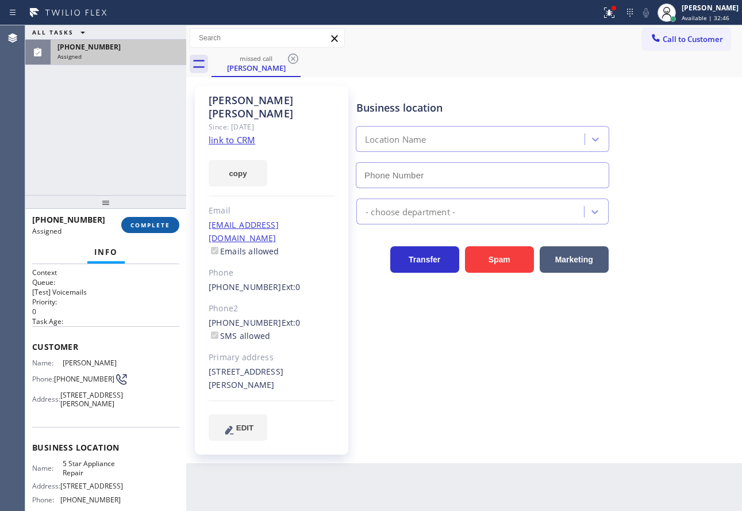
type input "[PHONE_NUMBER]"
click at [162, 226] on span "COMPLETE" at bounding box center [151, 225] width 40 height 8
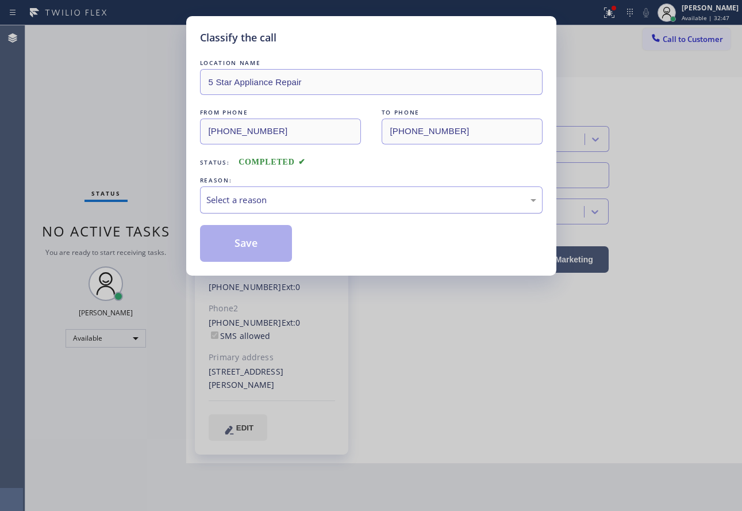
click at [294, 197] on div "Select a reason" at bounding box center [371, 199] width 330 height 13
click at [261, 251] on button "Save" at bounding box center [246, 243] width 93 height 37
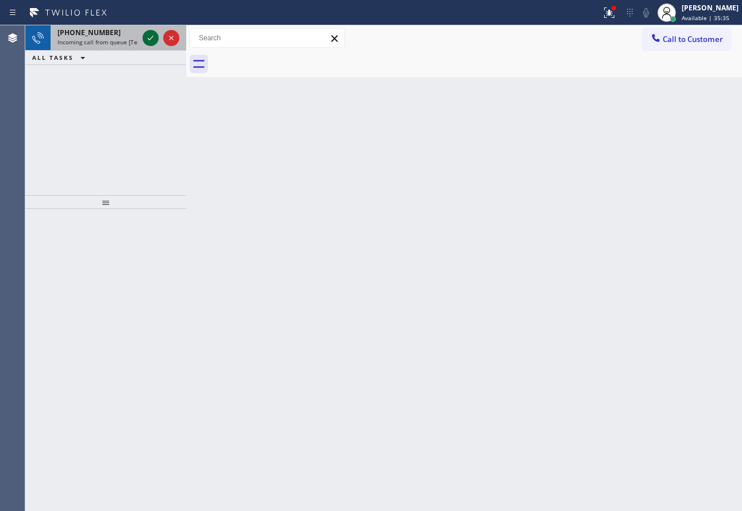
click at [147, 40] on icon at bounding box center [151, 38] width 14 height 14
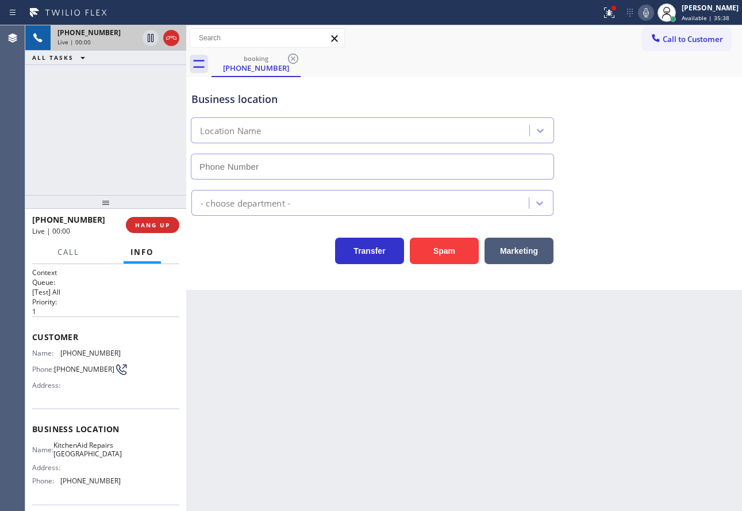
type input "[PHONE_NUMBER]"
click at [232, 233] on div "Transfer Spam Marketing" at bounding box center [372, 248] width 367 height 32
click at [168, 226] on span "HANG UP" at bounding box center [152, 225] width 35 height 8
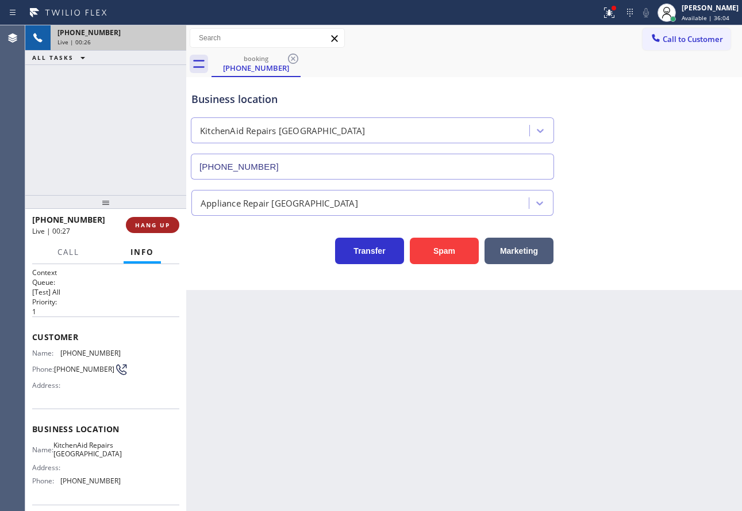
click at [168, 226] on span "HANG UP" at bounding box center [152, 225] width 35 height 8
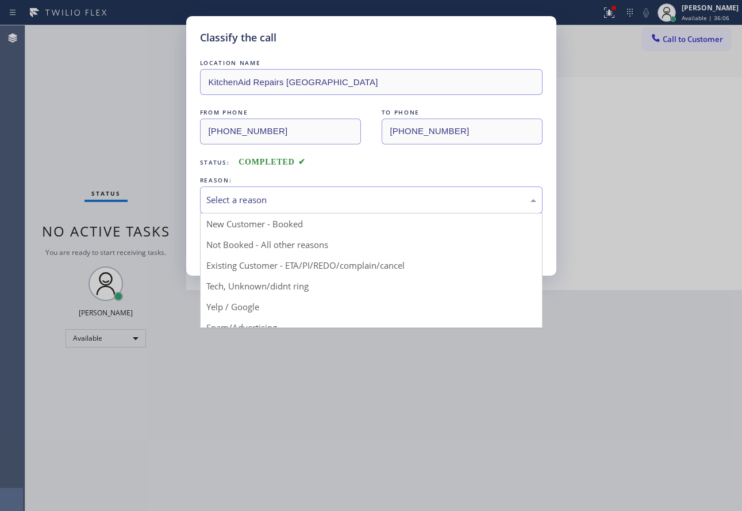
click at [258, 200] on div "Select a reason" at bounding box center [371, 199] width 330 height 13
drag, startPoint x: 255, startPoint y: 281, endPoint x: 255, endPoint y: 273, distance: 8.6
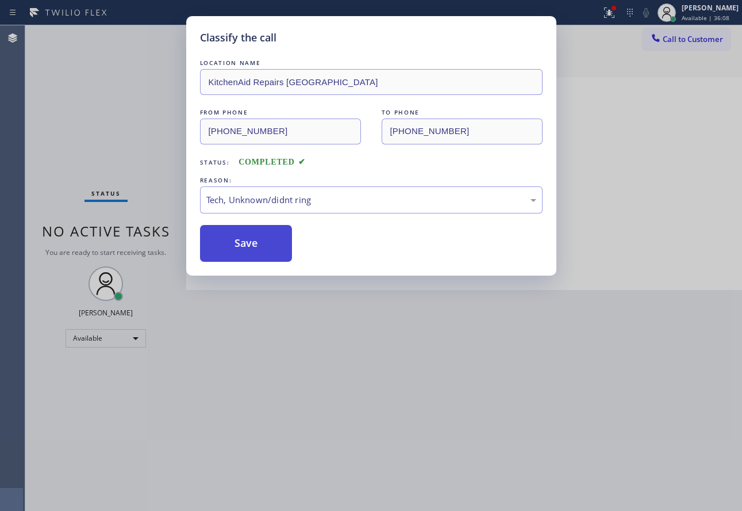
click at [252, 260] on button "Save" at bounding box center [246, 243] width 93 height 37
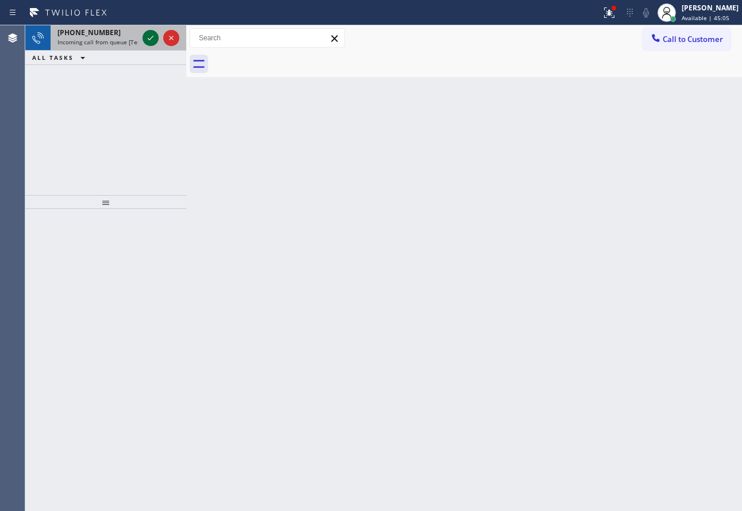
click at [152, 37] on icon at bounding box center [151, 38] width 14 height 14
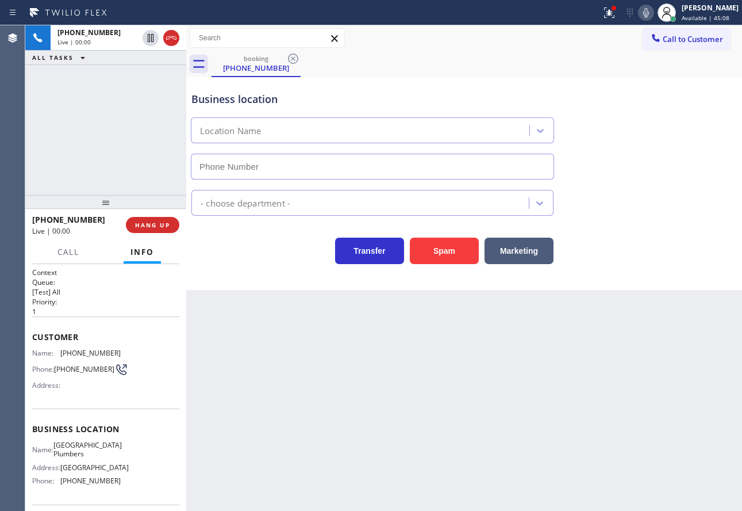
type input "[PHONE_NUMBER]"
click at [554, 101] on div "Business location [GEOGRAPHIC_DATA] [PHONE_NUMBER]" at bounding box center [372, 129] width 367 height 99
click at [167, 220] on button "HANG UP" at bounding box center [152, 225] width 53 height 16
click at [167, 213] on div "[PHONE_NUMBER] Live | 00:35 HANG UP" at bounding box center [105, 225] width 147 height 30
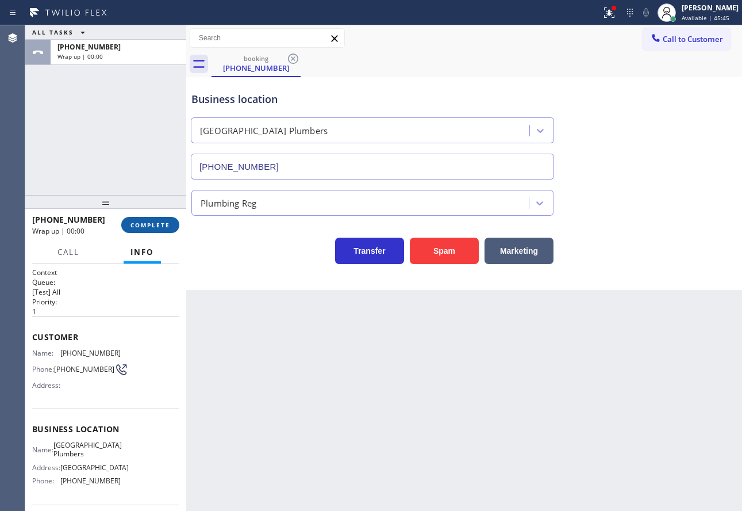
click at [164, 225] on span "COMPLETE" at bounding box center [151, 225] width 40 height 8
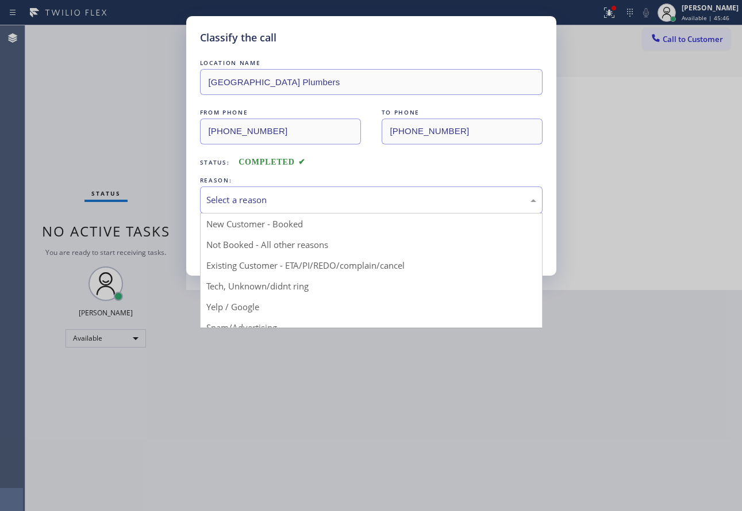
click at [282, 192] on div "Select a reason" at bounding box center [371, 199] width 343 height 27
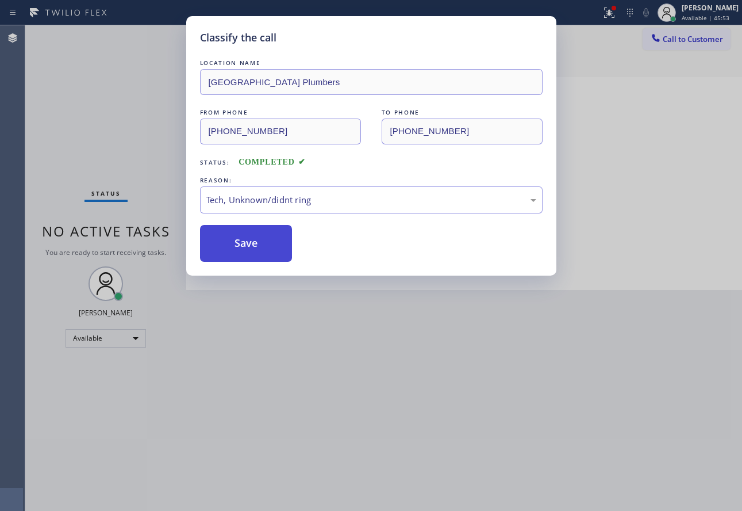
click at [254, 248] on button "Save" at bounding box center [246, 243] width 93 height 37
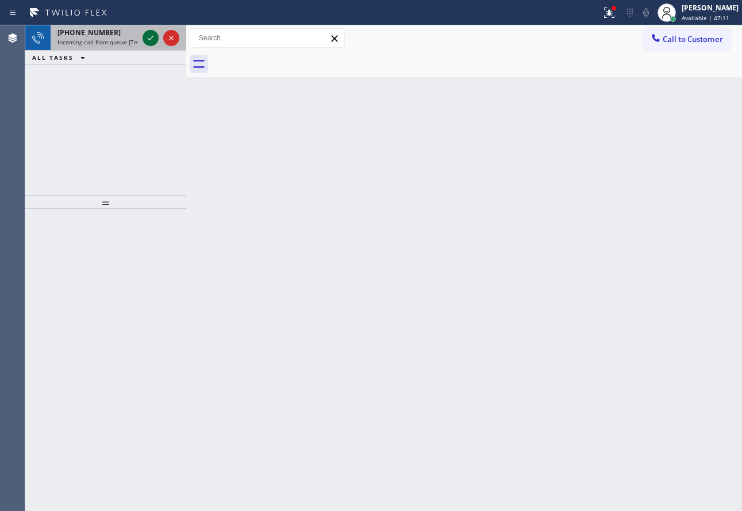
click at [155, 43] on icon at bounding box center [151, 38] width 14 height 14
click at [154, 42] on icon at bounding box center [151, 38] width 14 height 14
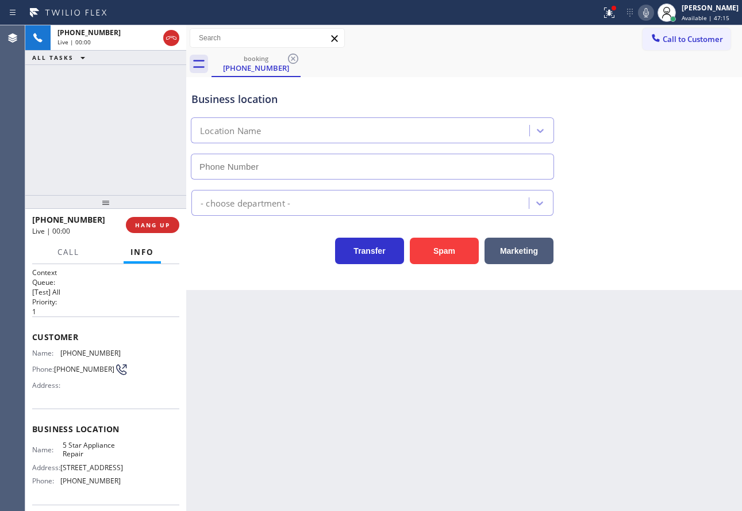
type input "[PHONE_NUMBER]"
click at [166, 231] on button "HANG UP" at bounding box center [152, 225] width 53 height 16
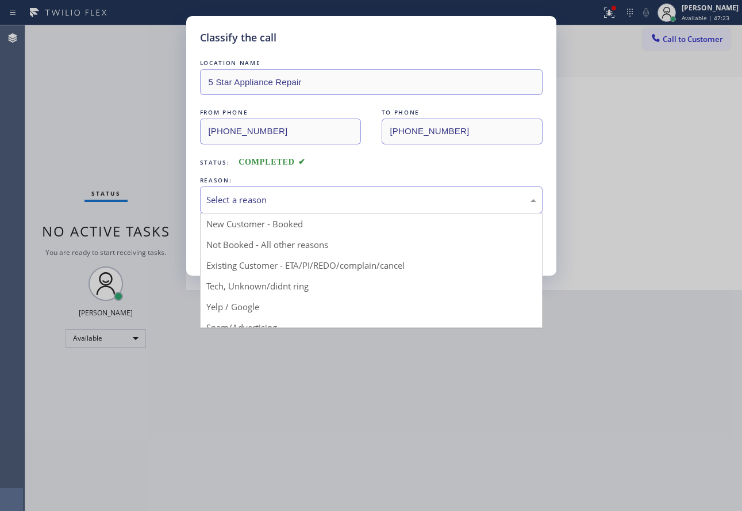
click at [261, 197] on div "Select a reason" at bounding box center [371, 199] width 330 height 13
drag, startPoint x: 290, startPoint y: 288, endPoint x: 255, endPoint y: 259, distance: 45.3
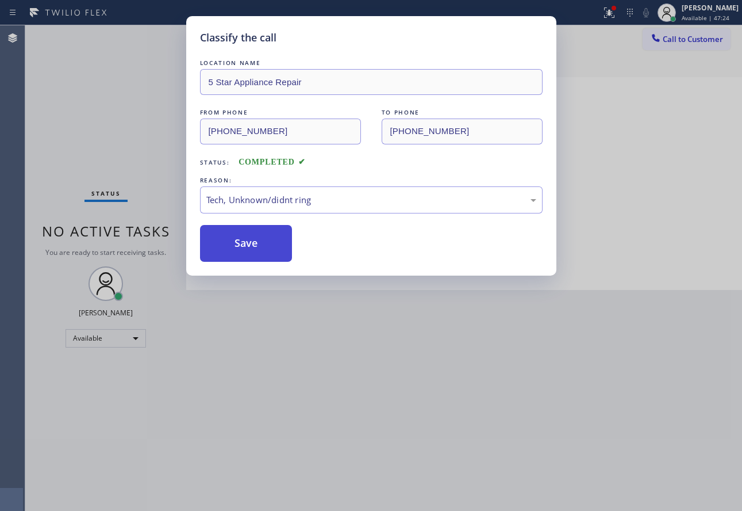
click at [247, 252] on button "Save" at bounding box center [246, 243] width 93 height 37
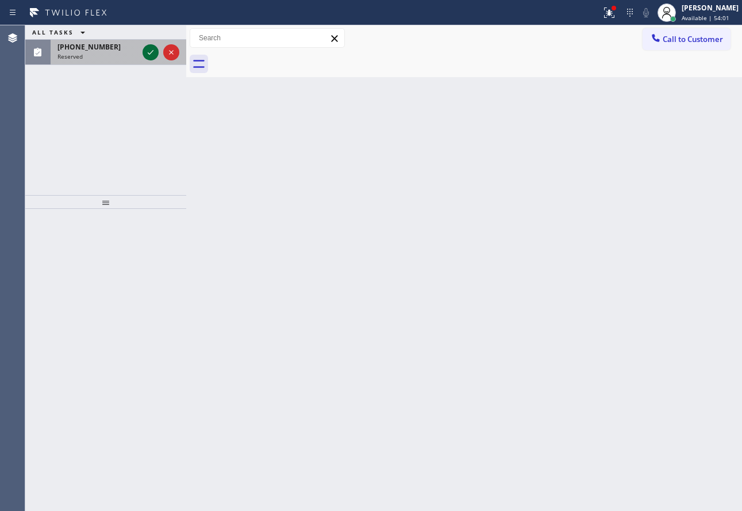
click at [150, 47] on icon at bounding box center [151, 52] width 14 height 14
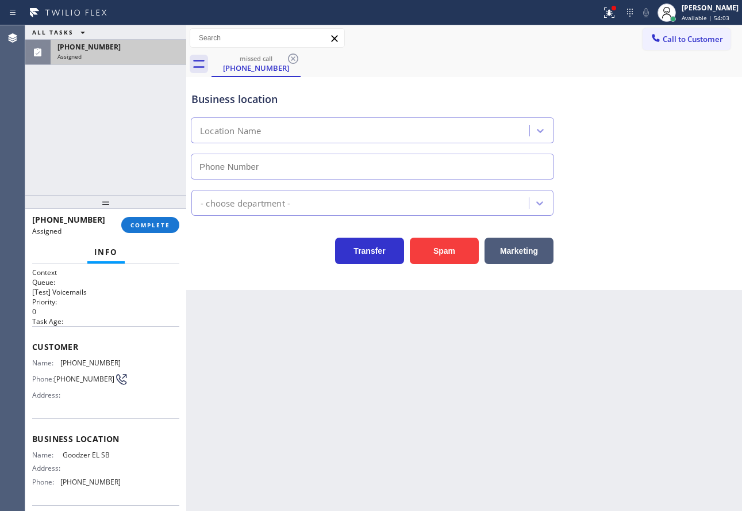
type input "[PHONE_NUMBER]"
click at [160, 229] on span "COMPLETE" at bounding box center [151, 225] width 40 height 8
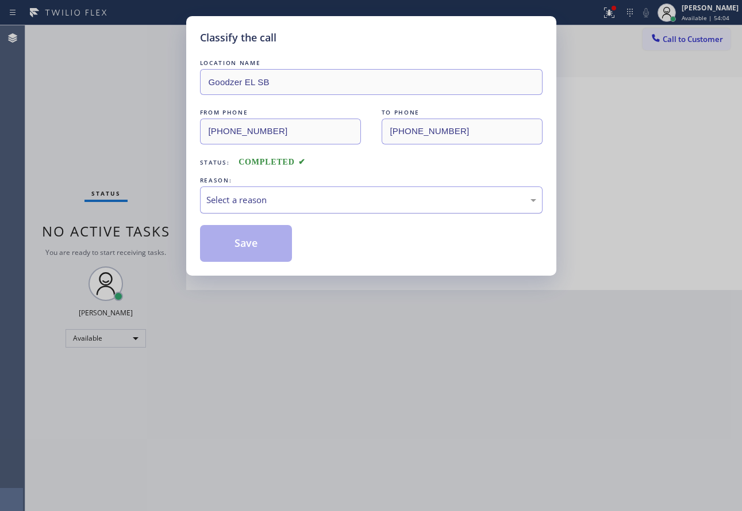
click at [294, 204] on div "Select a reason" at bounding box center [371, 199] width 330 height 13
click at [290, 203] on div "Spam/Advertising" at bounding box center [371, 199] width 330 height 13
click at [251, 255] on button "Save" at bounding box center [246, 243] width 93 height 37
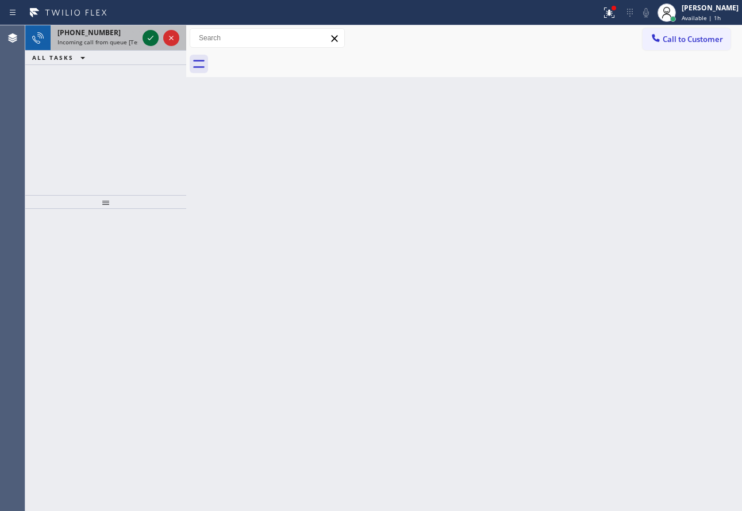
click at [147, 38] on icon at bounding box center [151, 38] width 14 height 14
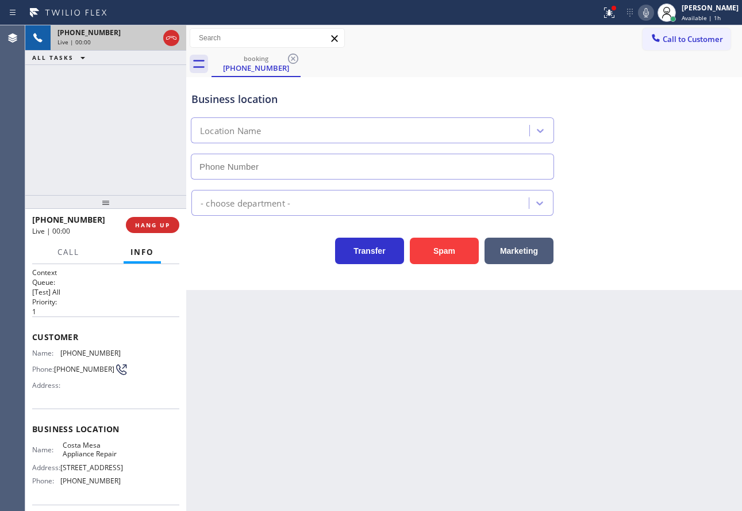
type input "[PHONE_NUMBER]"
click at [641, 247] on div "Transfer Spam Marketing" at bounding box center [464, 245] width 550 height 37
click at [154, 222] on span "HANG UP" at bounding box center [152, 225] width 35 height 8
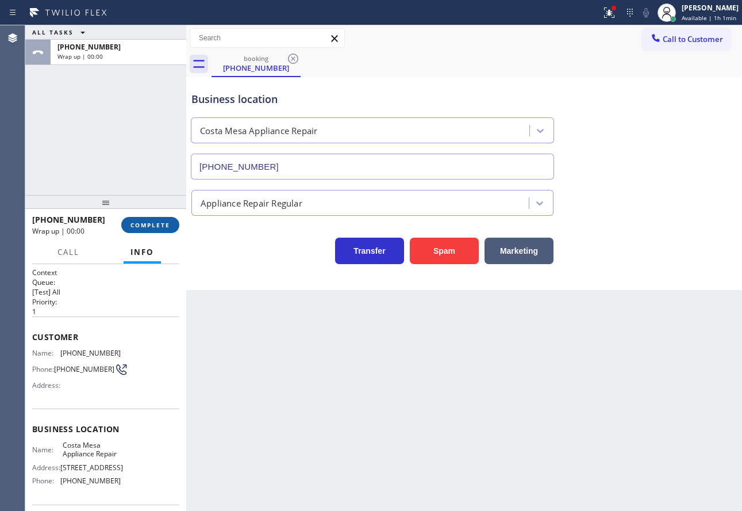
click at [154, 222] on span "COMPLETE" at bounding box center [151, 225] width 40 height 8
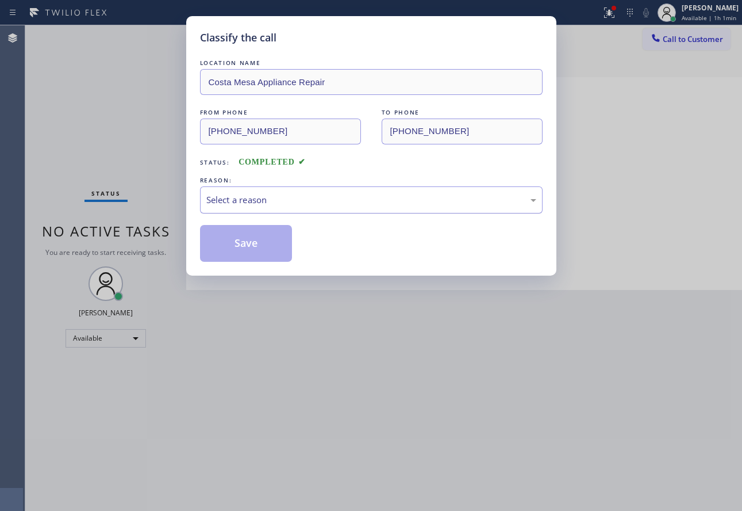
click at [296, 197] on div "Select a reason" at bounding box center [371, 199] width 330 height 13
click at [256, 245] on button "Save" at bounding box center [246, 243] width 93 height 37
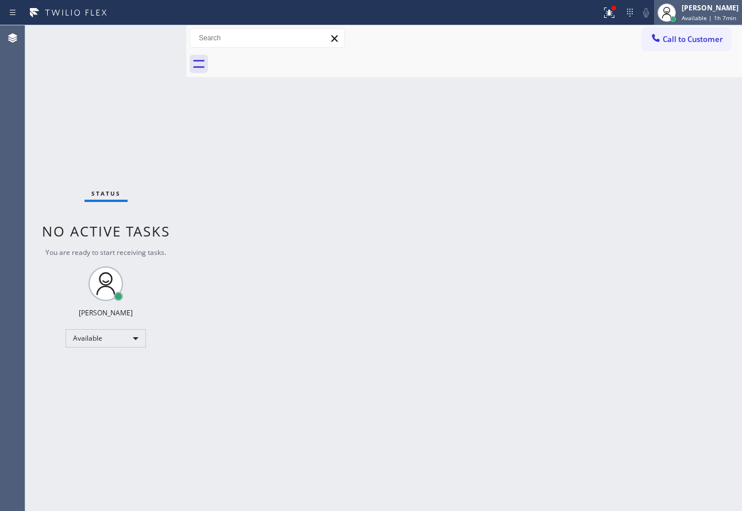
click at [709, 10] on div "[PERSON_NAME]" at bounding box center [710, 8] width 57 height 10
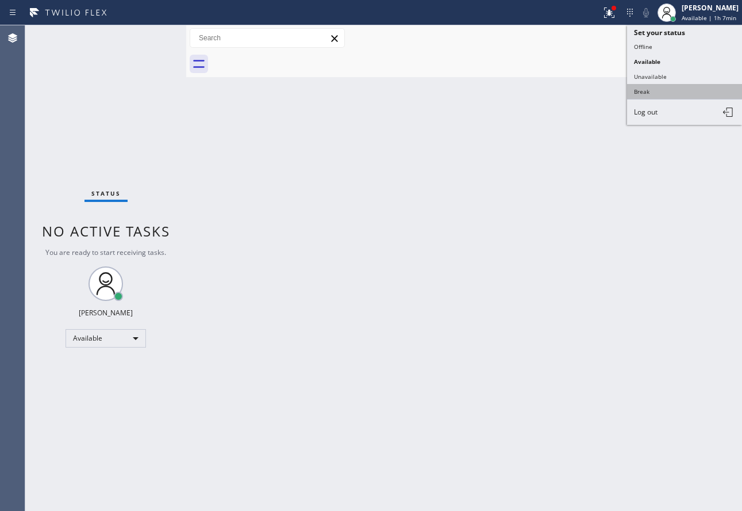
click at [657, 92] on button "Break" at bounding box center [684, 91] width 115 height 15
